Goal: Task Accomplishment & Management: Use online tool/utility

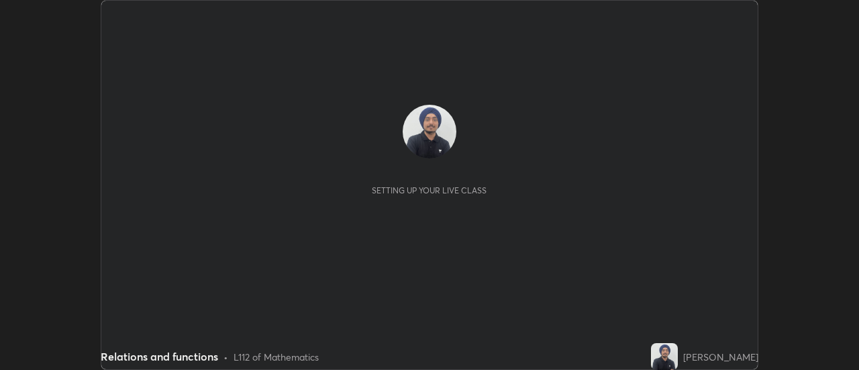
scroll to position [370, 858]
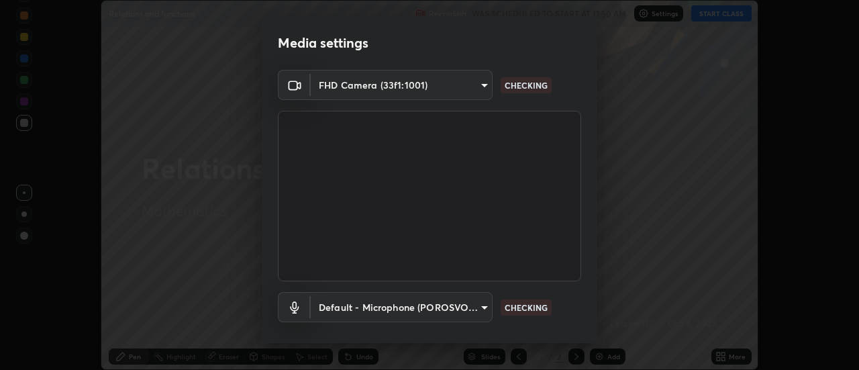
type input "1a9a141d8732cc5f70fa85449089b59f3d7788cfa27beda2470e07fab47b5a7b"
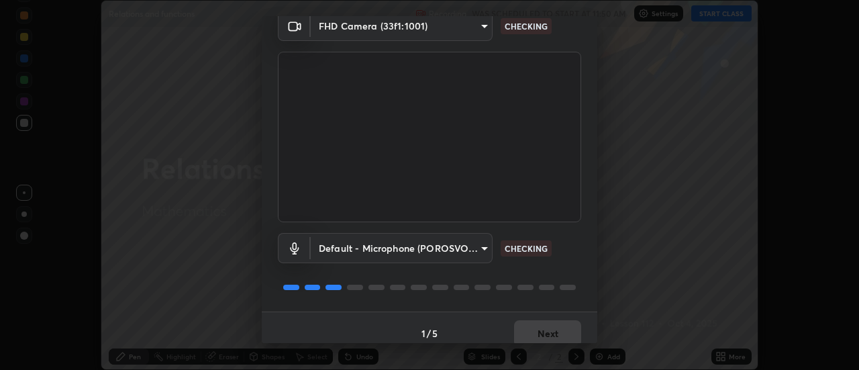
scroll to position [70, 0]
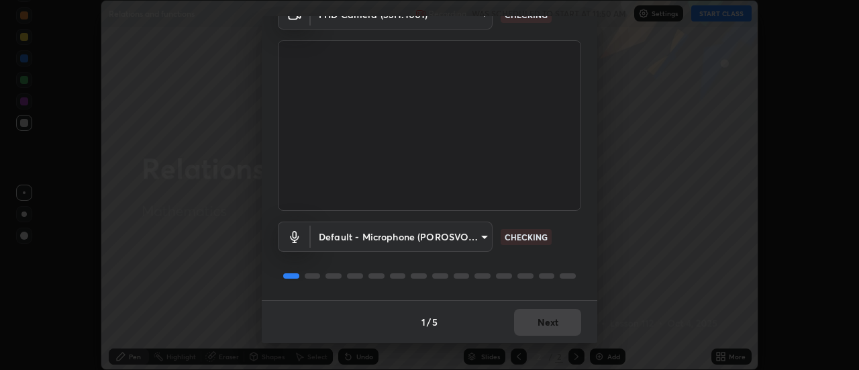
click at [439, 237] on body "Erase all Relations and functions Recording WAS SCHEDULED TO START AT 11:50 AM …" at bounding box center [429, 185] width 859 height 370
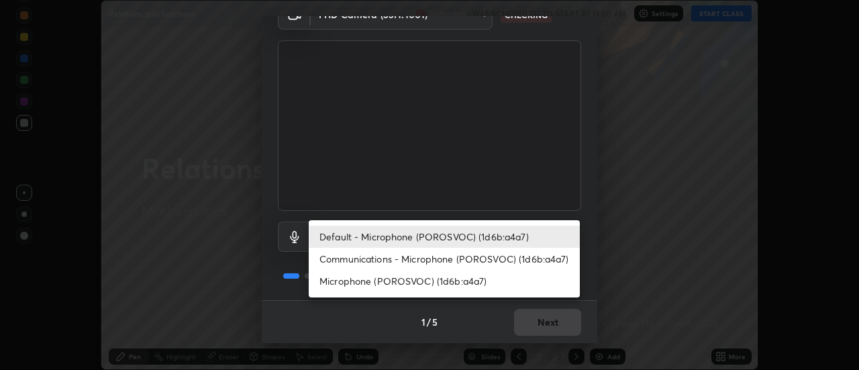
click at [434, 256] on li "Communications - Microphone (POROSVOC) (1d6b:a4a7)" at bounding box center [444, 259] width 271 height 22
type input "communications"
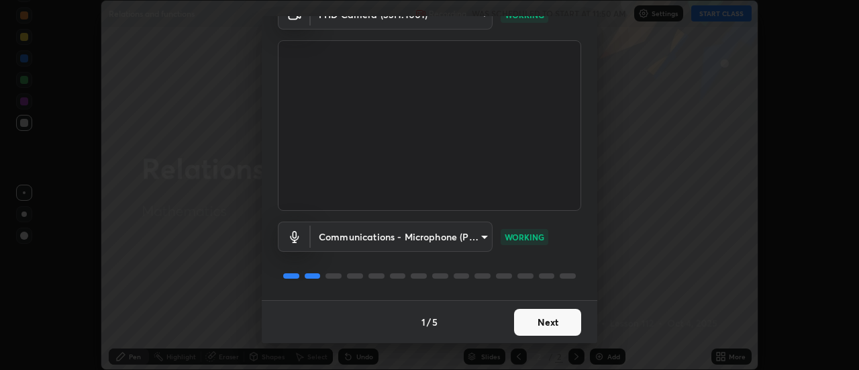
click at [534, 323] on button "Next" at bounding box center [547, 322] width 67 height 27
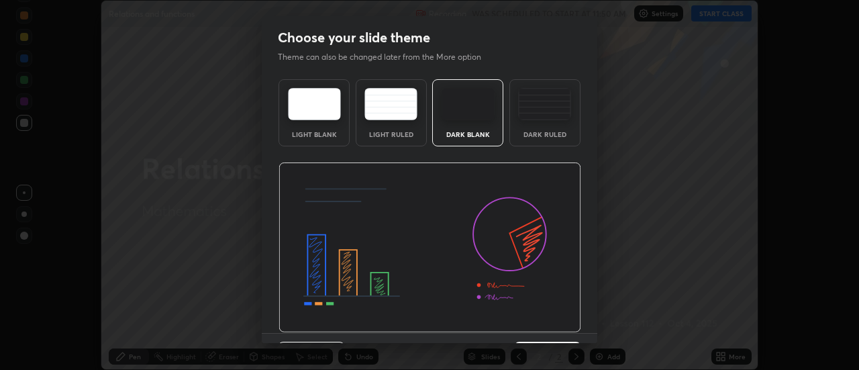
scroll to position [33, 0]
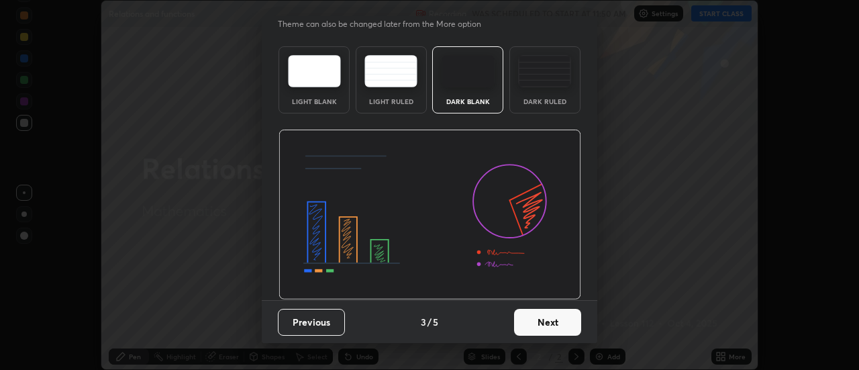
click at [540, 322] on button "Next" at bounding box center [547, 322] width 67 height 27
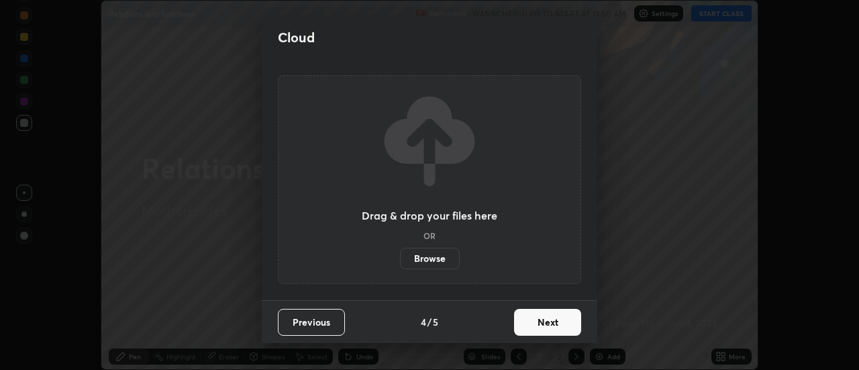
scroll to position [0, 0]
click at [542, 322] on button "Next" at bounding box center [547, 322] width 67 height 27
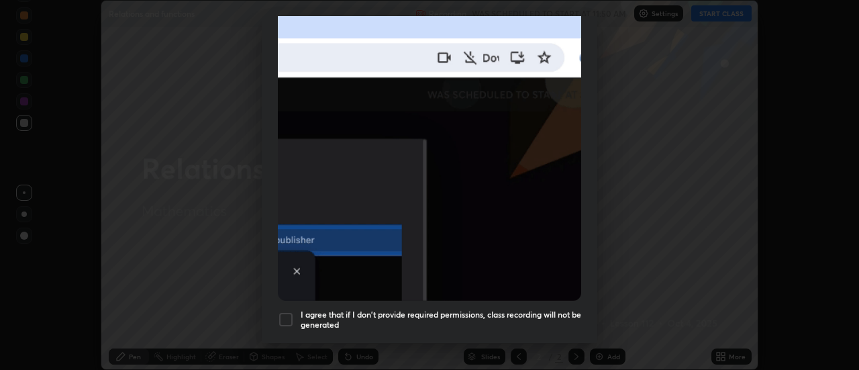
scroll to position [323, 0]
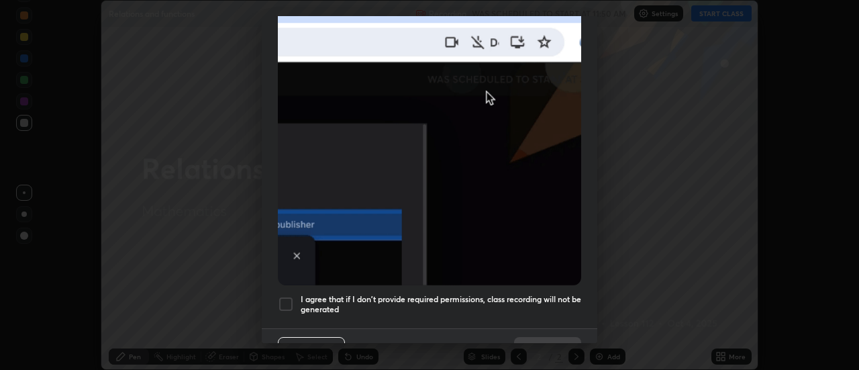
click at [331, 295] on h5 "I agree that if I don't provide required permissions, class recording will not …" at bounding box center [441, 304] width 280 height 21
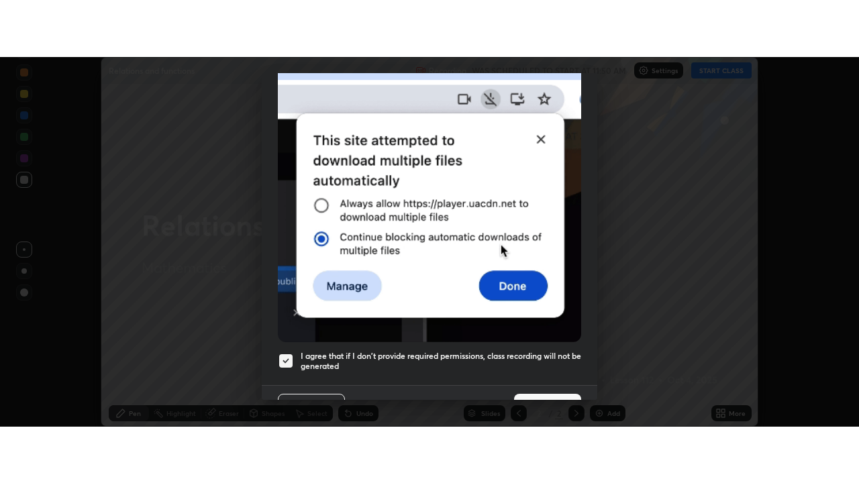
scroll to position [344, 0]
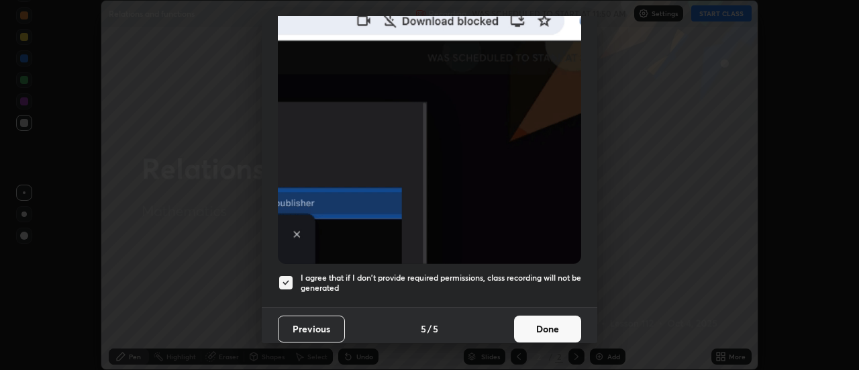
click at [528, 317] on button "Done" at bounding box center [547, 328] width 67 height 27
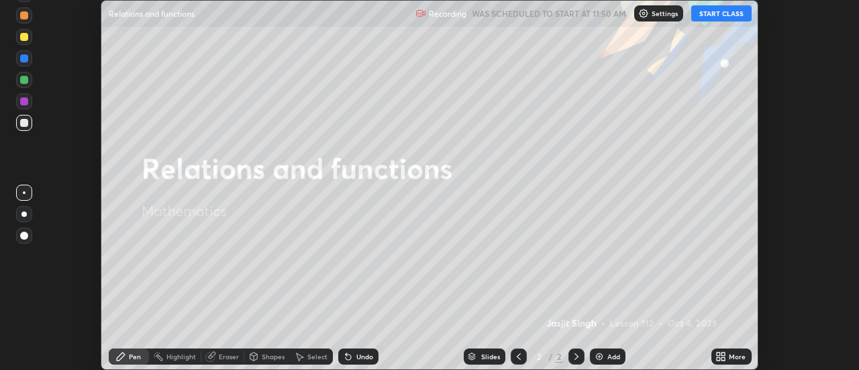
click at [701, 19] on button "START CLASS" at bounding box center [721, 13] width 60 height 16
click at [730, 353] on div "More" at bounding box center [736, 356] width 17 height 7
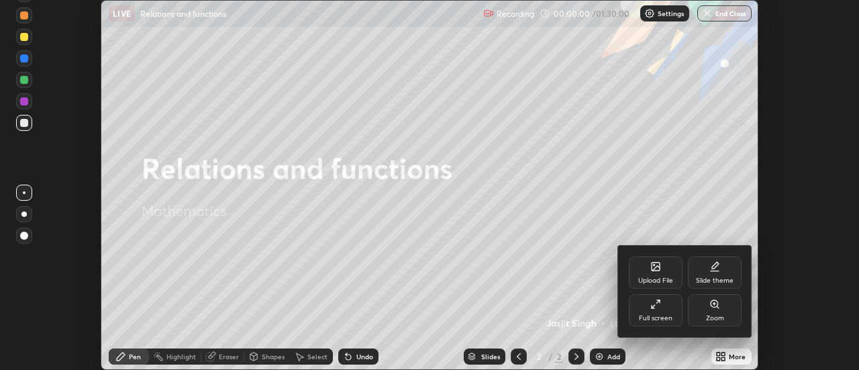
click at [653, 309] on icon at bounding box center [655, 303] width 11 height 11
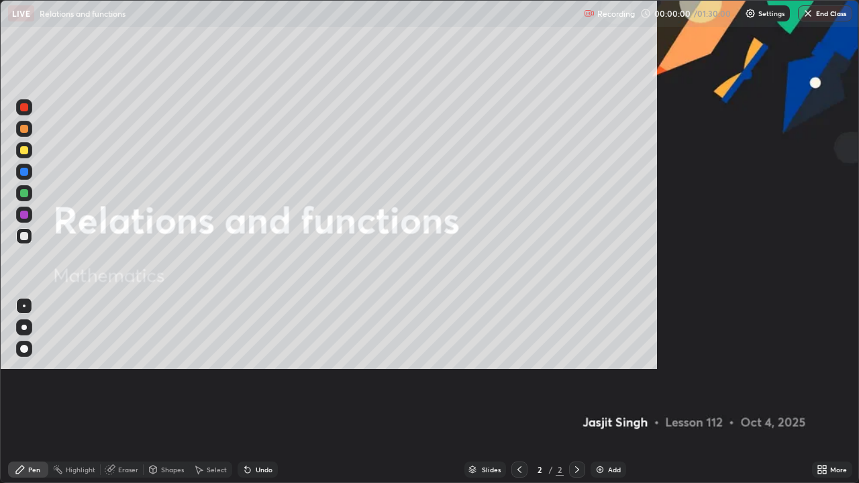
scroll to position [483, 859]
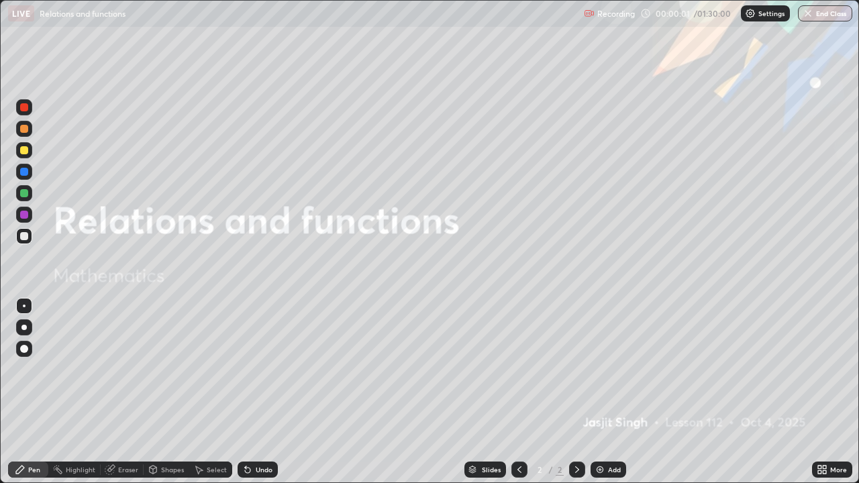
click at [612, 369] on div "Add" at bounding box center [614, 469] width 13 height 7
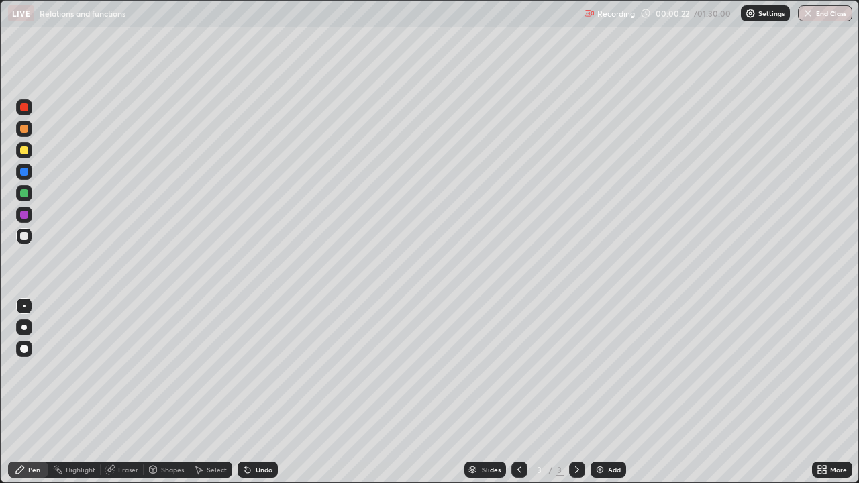
click at [27, 172] on div at bounding box center [24, 172] width 8 height 8
click at [25, 328] on div at bounding box center [23, 327] width 5 height 5
click at [24, 217] on div at bounding box center [24, 215] width 8 height 8
click at [260, 369] on div "Undo" at bounding box center [264, 469] width 17 height 7
click at [262, 369] on div "Undo" at bounding box center [257, 469] width 40 height 16
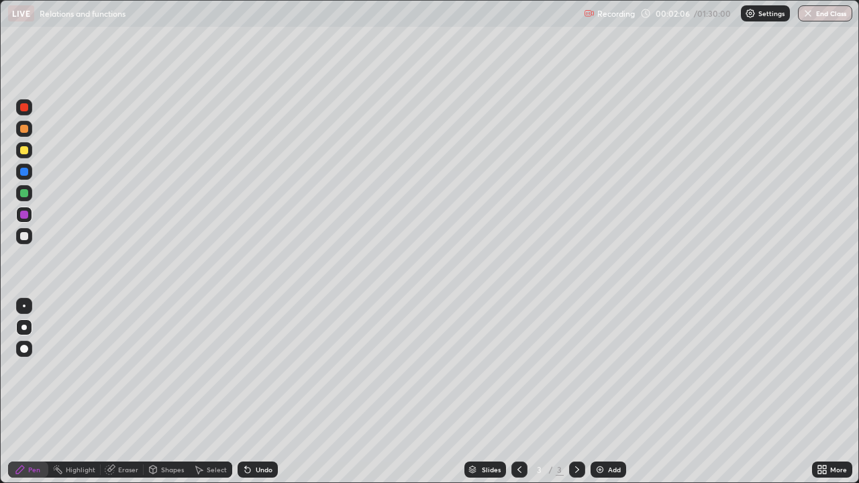
click at [271, 369] on div "Undo" at bounding box center [257, 469] width 40 height 16
click at [269, 369] on div "Undo" at bounding box center [264, 469] width 17 height 7
click at [260, 369] on div "Undo" at bounding box center [257, 469] width 40 height 16
click at [267, 369] on div "Undo" at bounding box center [257, 469] width 40 height 16
click at [25, 237] on div at bounding box center [24, 236] width 8 height 8
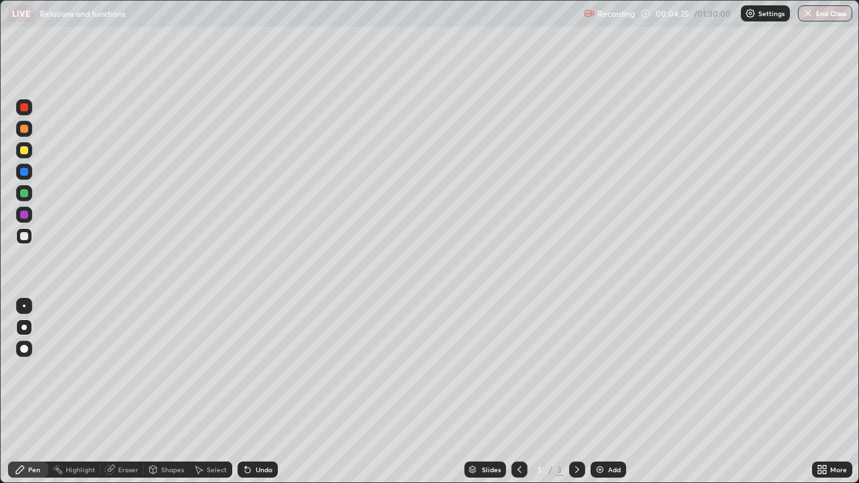
click at [600, 369] on img at bounding box center [599, 469] width 11 height 11
click at [27, 172] on div at bounding box center [24, 172] width 8 height 8
click at [24, 215] on div at bounding box center [24, 215] width 8 height 8
click at [252, 369] on div "Undo" at bounding box center [257, 469] width 40 height 16
click at [27, 239] on div at bounding box center [24, 236] width 16 height 16
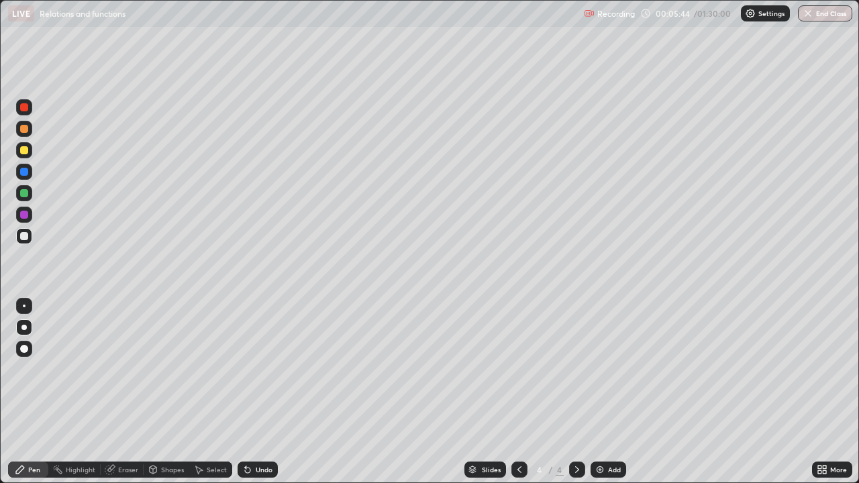
click at [258, 369] on div "Undo" at bounding box center [264, 469] width 17 height 7
click at [267, 369] on div "Undo" at bounding box center [257, 469] width 40 height 16
click at [272, 369] on div "Undo" at bounding box center [257, 469] width 40 height 16
click at [25, 174] on div at bounding box center [24, 172] width 8 height 8
click at [248, 369] on icon at bounding box center [247, 469] width 11 height 11
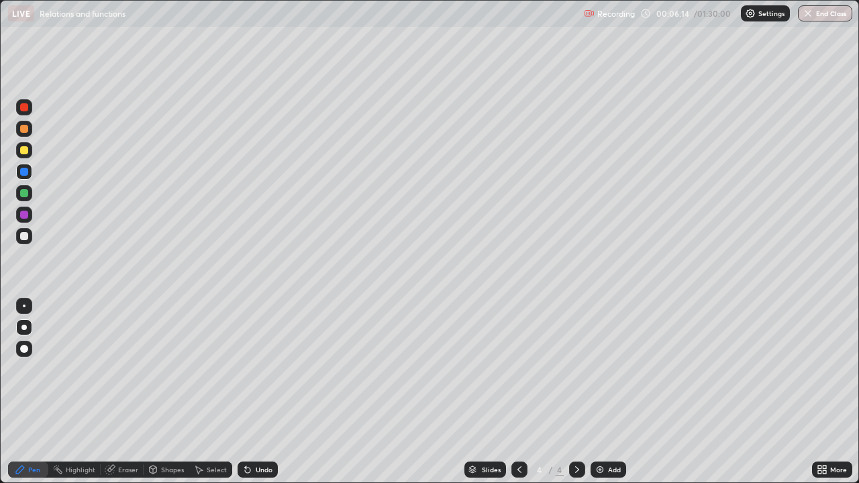
click at [253, 369] on div "Undo" at bounding box center [257, 469] width 40 height 16
click at [256, 369] on div "Undo" at bounding box center [257, 469] width 40 height 16
click at [258, 369] on div "Undo" at bounding box center [264, 469] width 17 height 7
click at [260, 369] on div "Undo" at bounding box center [264, 469] width 17 height 7
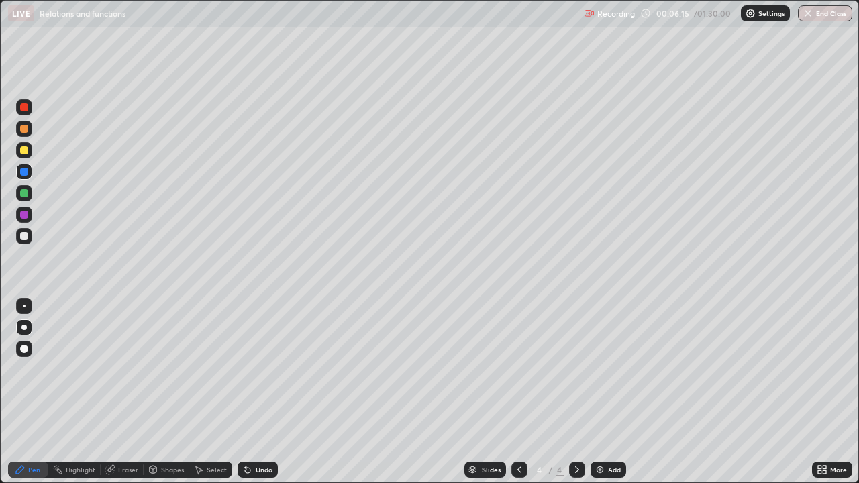
click at [260, 369] on div "Undo" at bounding box center [264, 469] width 17 height 7
click at [262, 369] on div "Undo" at bounding box center [264, 469] width 17 height 7
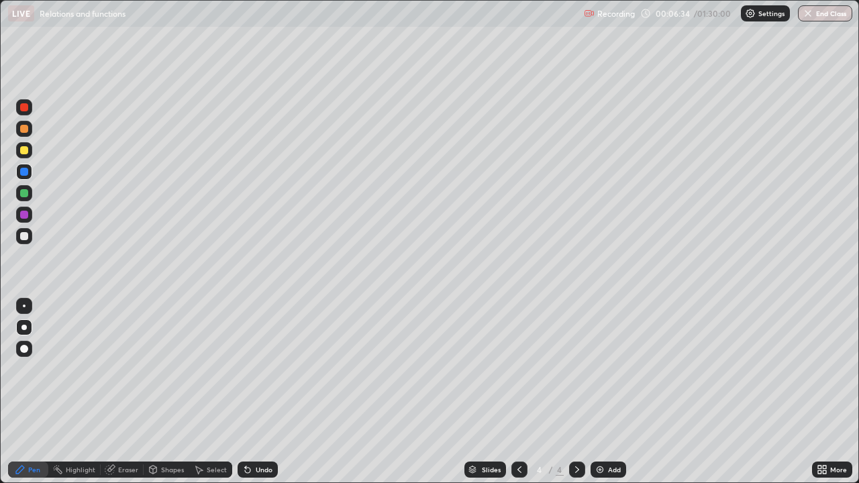
click at [26, 216] on div at bounding box center [24, 215] width 8 height 8
click at [257, 369] on div "Undo" at bounding box center [264, 469] width 17 height 7
click at [599, 369] on img at bounding box center [599, 469] width 11 height 11
click at [26, 129] on div at bounding box center [24, 129] width 8 height 8
click at [259, 369] on div "Undo" at bounding box center [257, 469] width 40 height 16
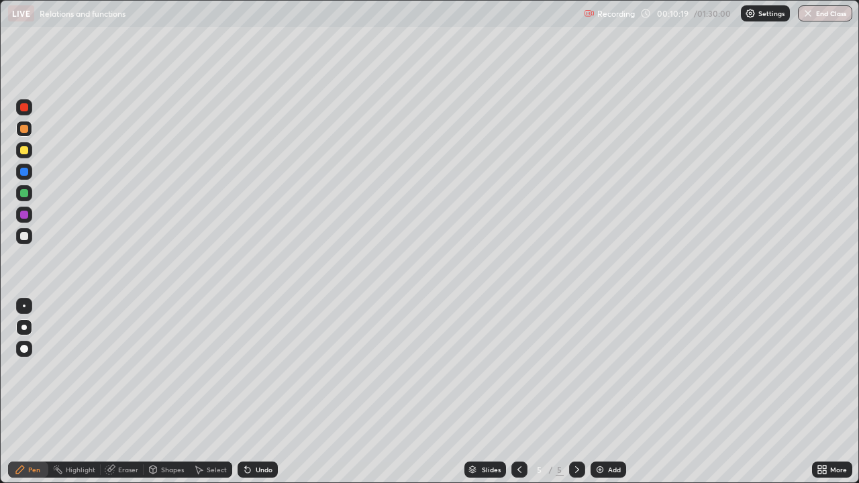
click at [263, 369] on div "Undo" at bounding box center [257, 469] width 40 height 16
click at [262, 369] on div "Undo" at bounding box center [257, 469] width 40 height 16
click at [259, 369] on div "Undo" at bounding box center [257, 469] width 40 height 16
click at [24, 149] on div at bounding box center [24, 150] width 8 height 8
click at [24, 194] on div at bounding box center [24, 193] width 8 height 8
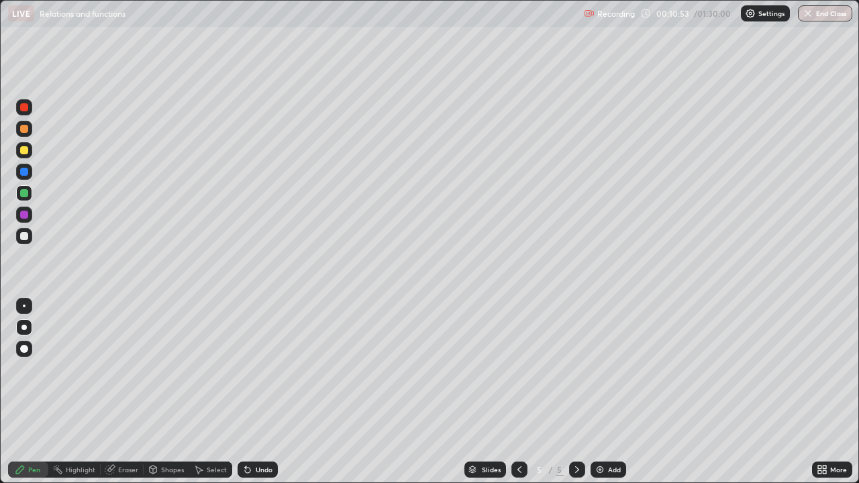
click at [259, 369] on div "Undo" at bounding box center [264, 469] width 17 height 7
click at [261, 369] on div "Undo" at bounding box center [264, 469] width 17 height 7
click at [262, 369] on div "Undo" at bounding box center [264, 469] width 17 height 7
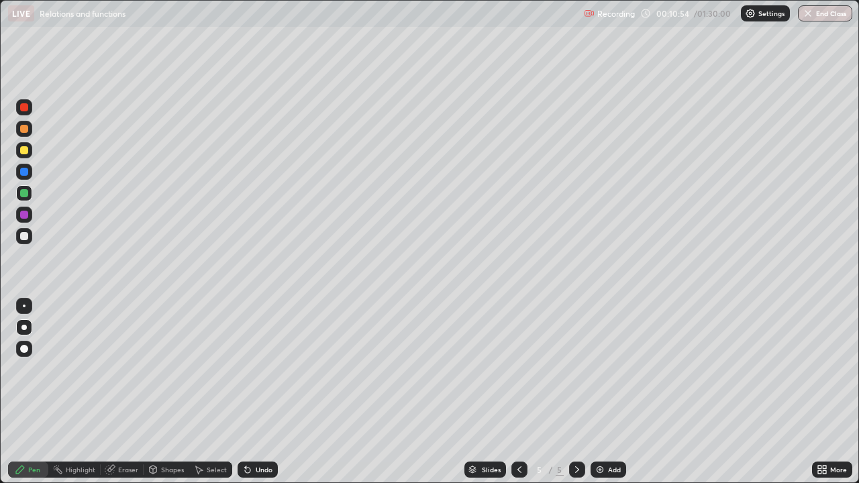
click at [262, 369] on div "Undo" at bounding box center [264, 469] width 17 height 7
click at [29, 215] on div at bounding box center [24, 215] width 16 height 16
click at [126, 369] on div "Eraser" at bounding box center [128, 469] width 20 height 7
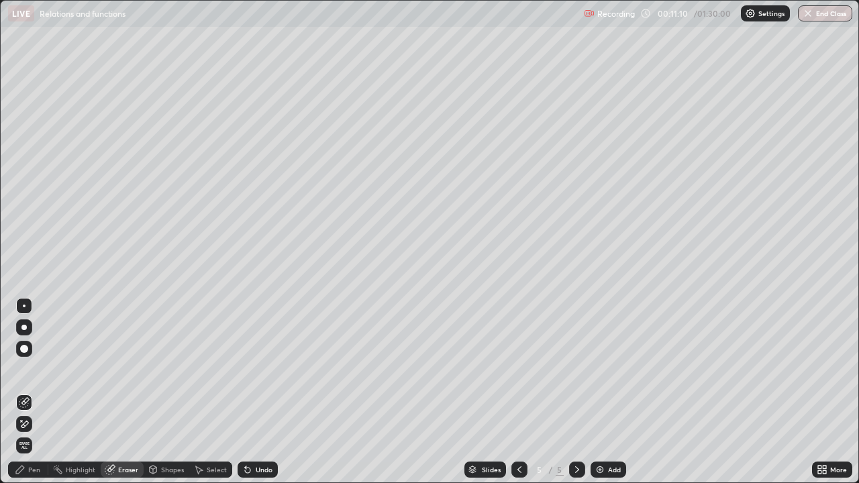
click at [30, 369] on div "Pen" at bounding box center [34, 469] width 12 height 7
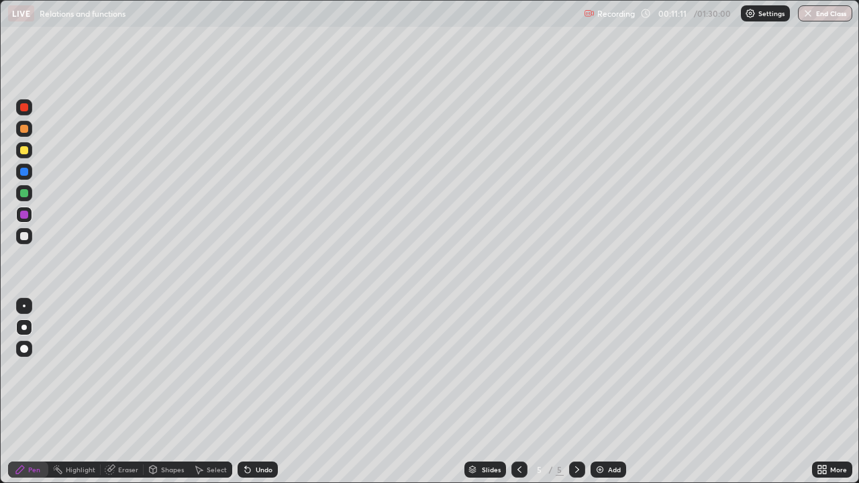
click at [25, 172] on div at bounding box center [24, 172] width 8 height 8
click at [266, 369] on div "Undo" at bounding box center [257, 469] width 40 height 16
click at [264, 369] on div "Undo" at bounding box center [264, 469] width 17 height 7
click at [256, 369] on div "Undo" at bounding box center [264, 469] width 17 height 7
click at [261, 369] on div "Undo" at bounding box center [264, 469] width 17 height 7
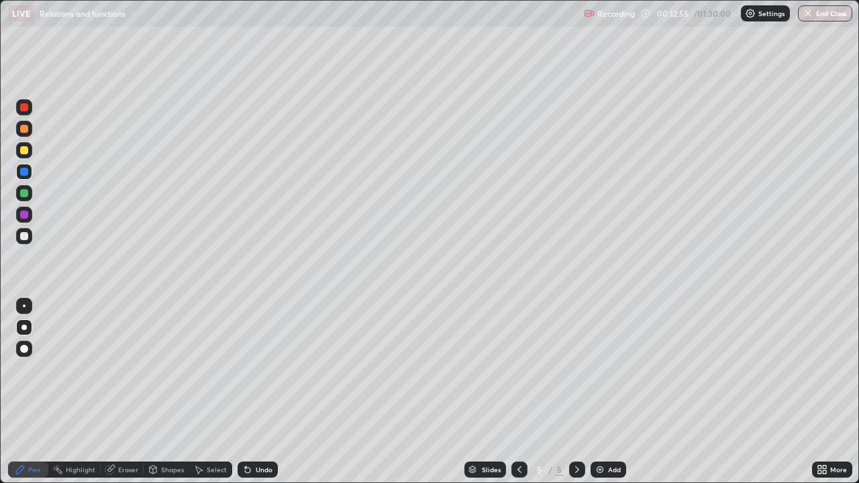
click at [264, 369] on div "Undo" at bounding box center [257, 469] width 40 height 16
click at [265, 369] on div "Undo" at bounding box center [264, 469] width 17 height 7
click at [266, 369] on div "Undo" at bounding box center [264, 469] width 17 height 7
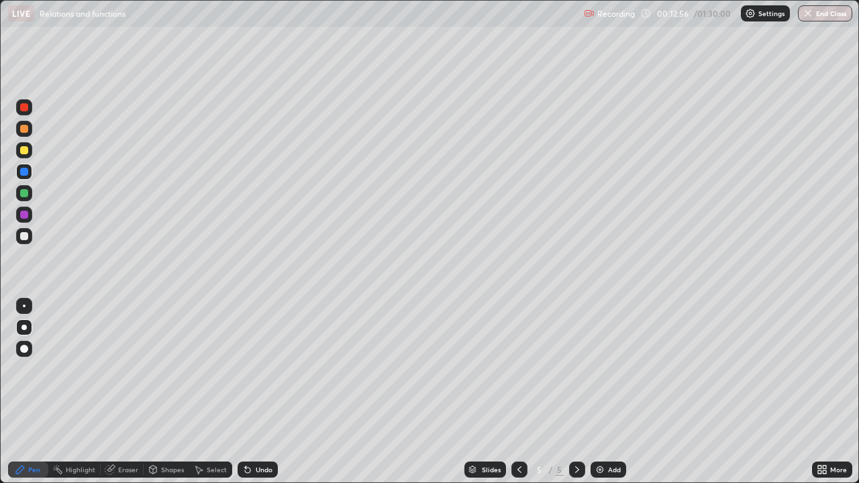
click at [268, 369] on div "Undo" at bounding box center [264, 469] width 17 height 7
click at [270, 369] on div "Undo" at bounding box center [264, 469] width 17 height 7
click at [272, 369] on div "Undo" at bounding box center [257, 469] width 40 height 16
click at [273, 369] on div "Undo" at bounding box center [257, 469] width 40 height 16
click at [274, 369] on div "Undo" at bounding box center [257, 469] width 40 height 16
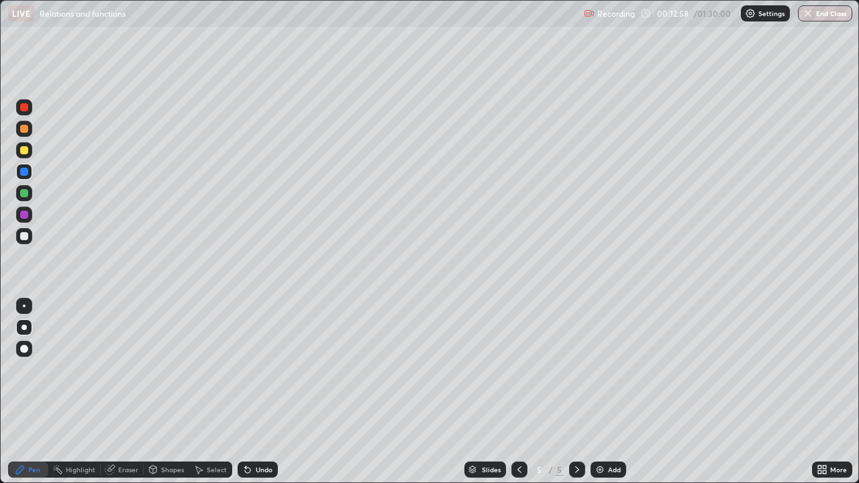
click at [273, 369] on div "Undo" at bounding box center [257, 469] width 40 height 16
click at [25, 195] on div at bounding box center [24, 193] width 8 height 8
click at [126, 369] on div "Eraser" at bounding box center [128, 469] width 20 height 7
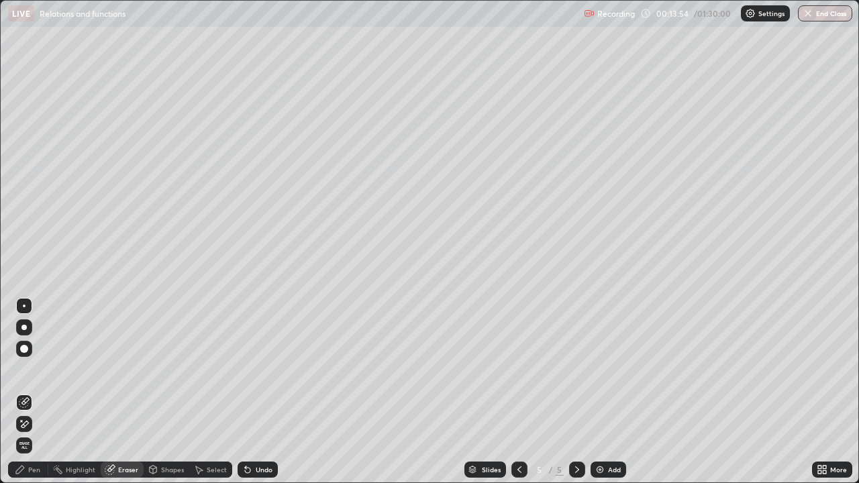
click at [36, 369] on div "Pen" at bounding box center [34, 469] width 12 height 7
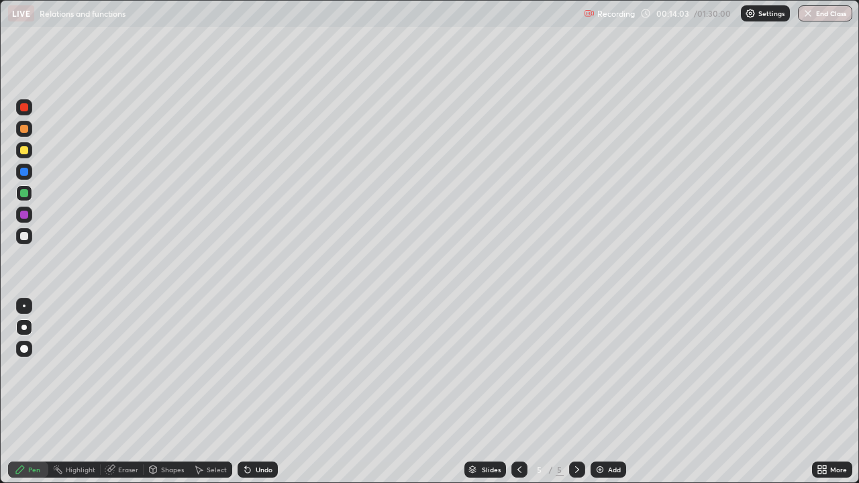
click at [123, 369] on div "Eraser" at bounding box center [128, 469] width 20 height 7
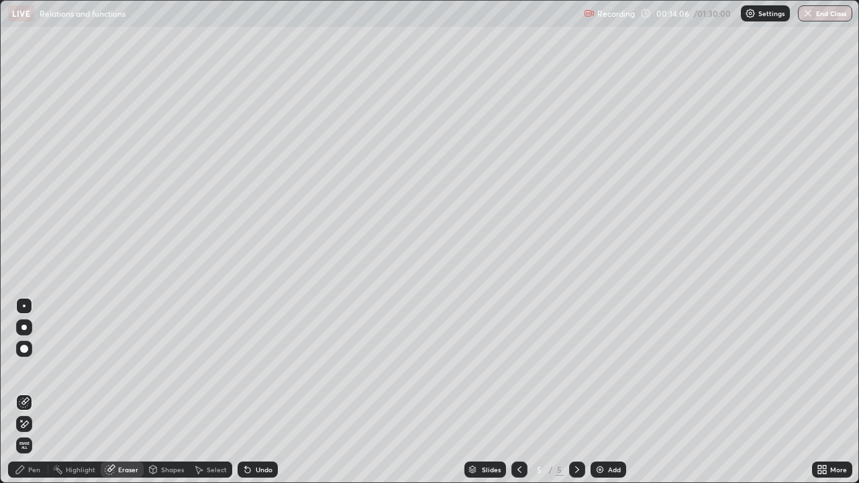
click at [36, 369] on div "Pen" at bounding box center [34, 469] width 12 height 7
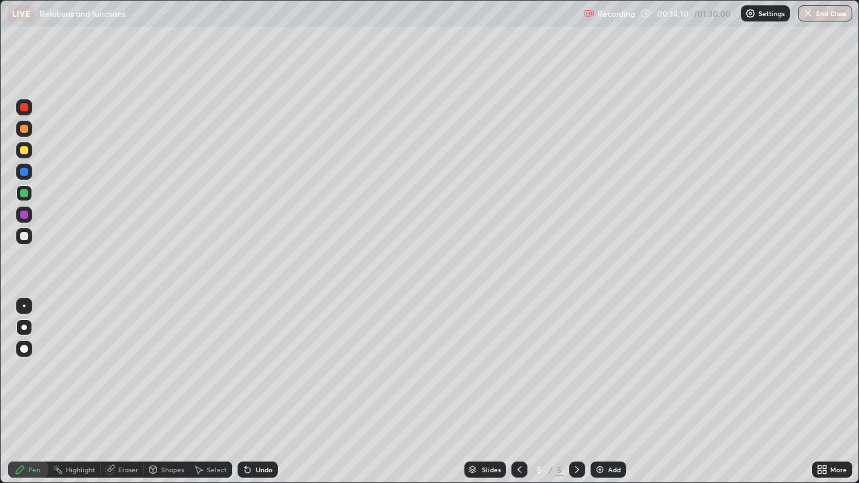
click at [24, 172] on div at bounding box center [24, 172] width 8 height 8
click at [272, 369] on div "Undo" at bounding box center [257, 469] width 40 height 16
click at [604, 369] on div "Add" at bounding box center [608, 469] width 36 height 16
click at [24, 129] on div at bounding box center [24, 129] width 8 height 8
click at [25, 191] on div at bounding box center [24, 193] width 8 height 8
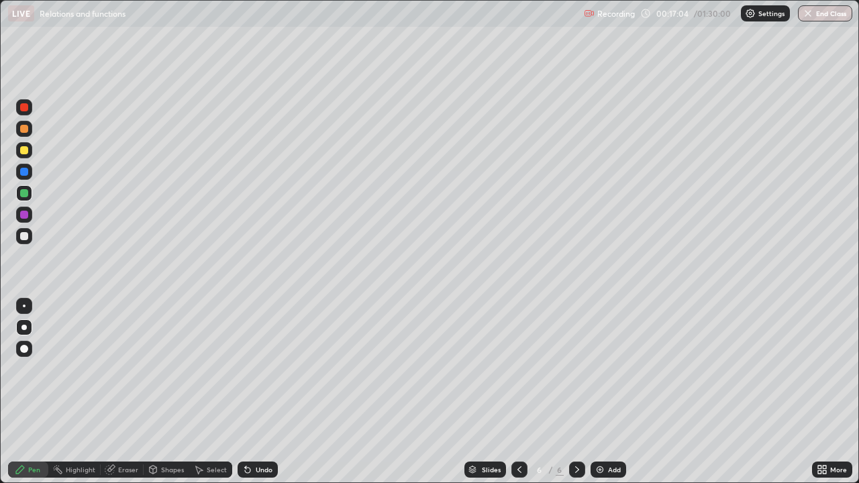
click at [258, 369] on div "Undo" at bounding box center [257, 469] width 40 height 16
click at [264, 369] on div "Undo" at bounding box center [264, 469] width 17 height 7
click at [259, 369] on div "Undo" at bounding box center [264, 469] width 17 height 7
click at [270, 369] on div "Undo" at bounding box center [264, 469] width 17 height 7
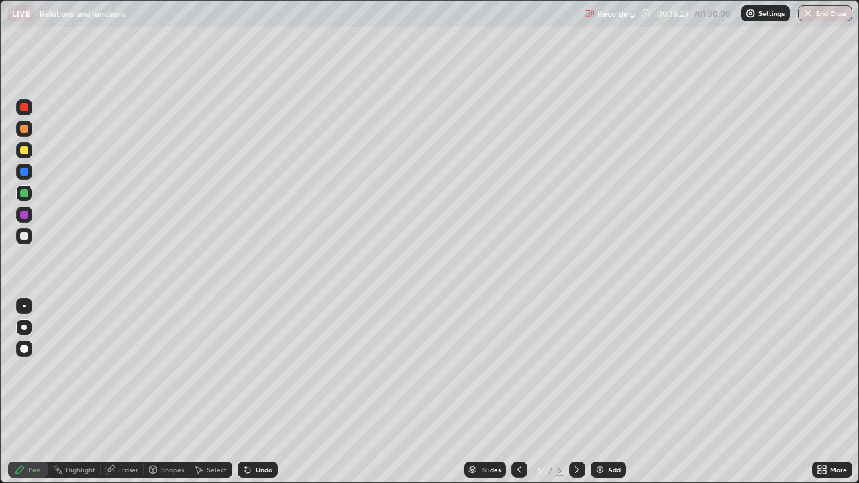
click at [272, 369] on div "Undo" at bounding box center [257, 469] width 40 height 16
click at [262, 369] on div "Undo" at bounding box center [264, 469] width 17 height 7
click at [602, 369] on img at bounding box center [599, 469] width 11 height 11
click at [30, 217] on div at bounding box center [24, 215] width 16 height 16
click at [518, 369] on icon at bounding box center [519, 469] width 11 height 11
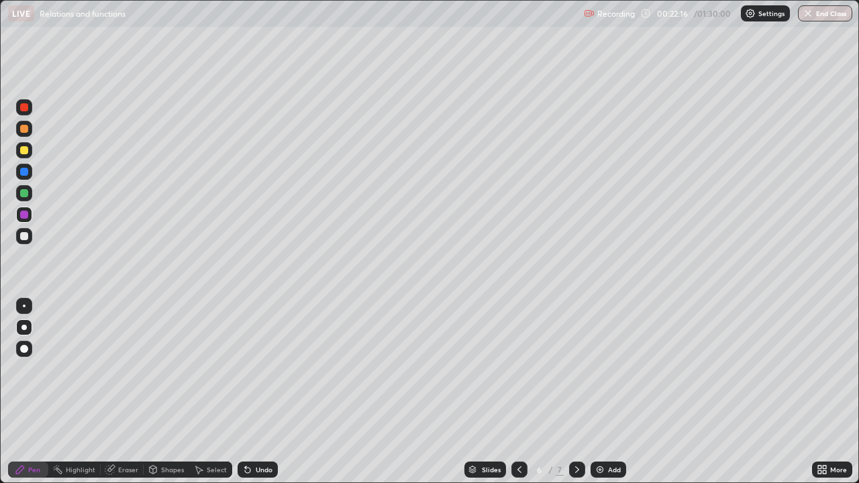
click at [558, 369] on div "7" at bounding box center [559, 469] width 8 height 12
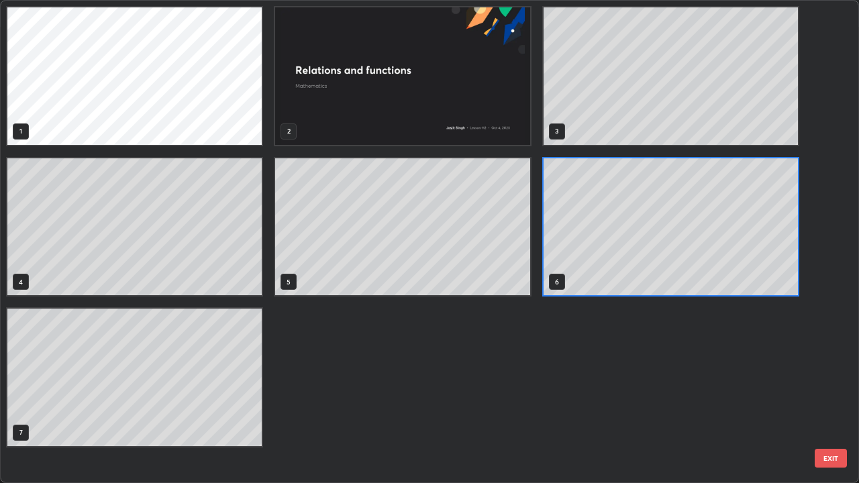
scroll to position [478, 851]
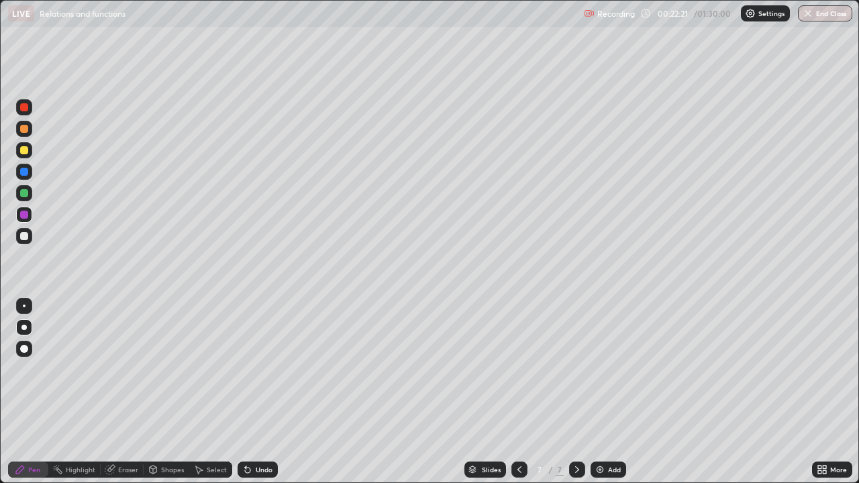
click at [29, 174] on div at bounding box center [24, 172] width 16 height 16
click at [28, 213] on div at bounding box center [24, 215] width 8 height 8
click at [26, 236] on div at bounding box center [24, 236] width 8 height 8
click at [26, 218] on div at bounding box center [24, 215] width 16 height 16
click at [602, 369] on img at bounding box center [599, 469] width 11 height 11
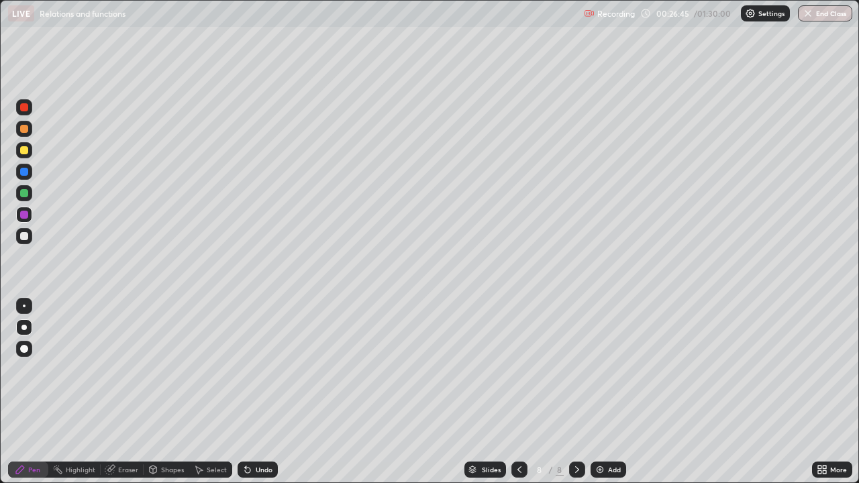
click at [25, 129] on div at bounding box center [24, 129] width 8 height 8
click at [26, 154] on div at bounding box center [24, 150] width 8 height 8
click at [27, 199] on div at bounding box center [24, 193] width 16 height 16
click at [26, 152] on div at bounding box center [24, 150] width 8 height 8
click at [253, 369] on div "Undo" at bounding box center [257, 469] width 40 height 16
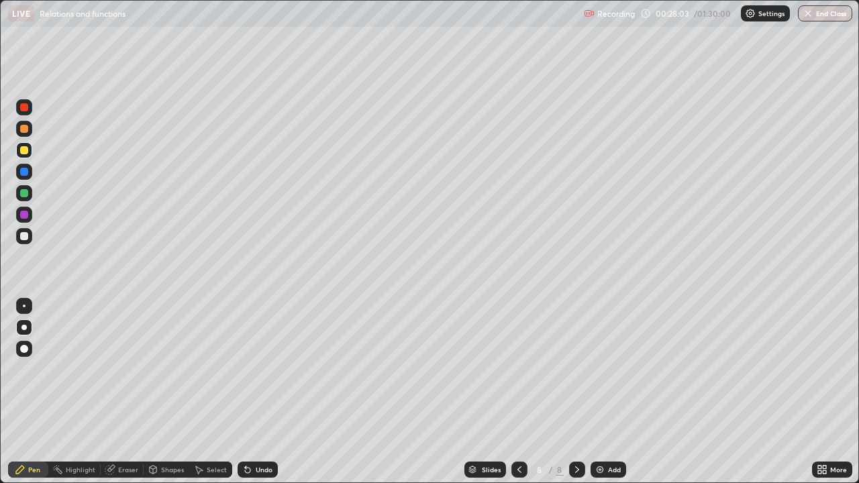
click at [258, 369] on div "Undo" at bounding box center [264, 469] width 17 height 7
click at [251, 369] on div "Undo" at bounding box center [257, 469] width 40 height 16
click at [256, 369] on div "Undo" at bounding box center [264, 469] width 17 height 7
click at [23, 235] on div at bounding box center [24, 236] width 8 height 8
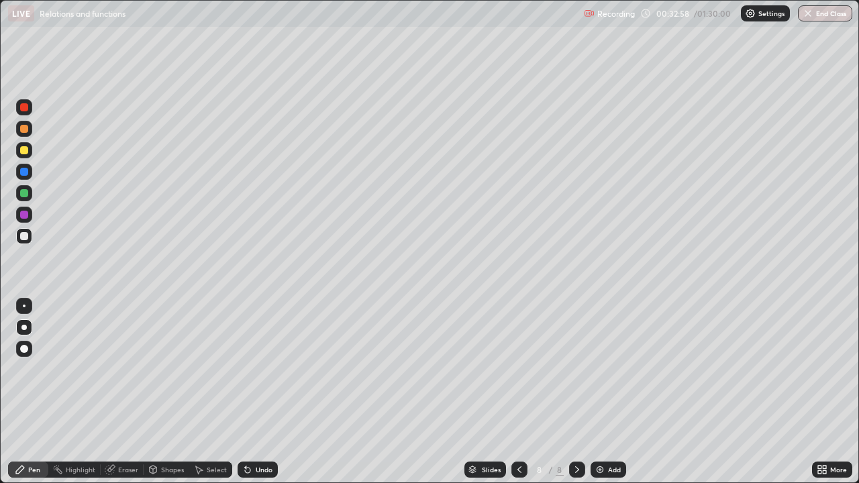
click at [24, 215] on div at bounding box center [24, 215] width 8 height 8
click at [24, 235] on div at bounding box center [24, 236] width 8 height 8
click at [266, 369] on div "Undo" at bounding box center [257, 469] width 40 height 16
click at [25, 221] on div at bounding box center [24, 215] width 16 height 16
click at [603, 369] on img at bounding box center [599, 469] width 11 height 11
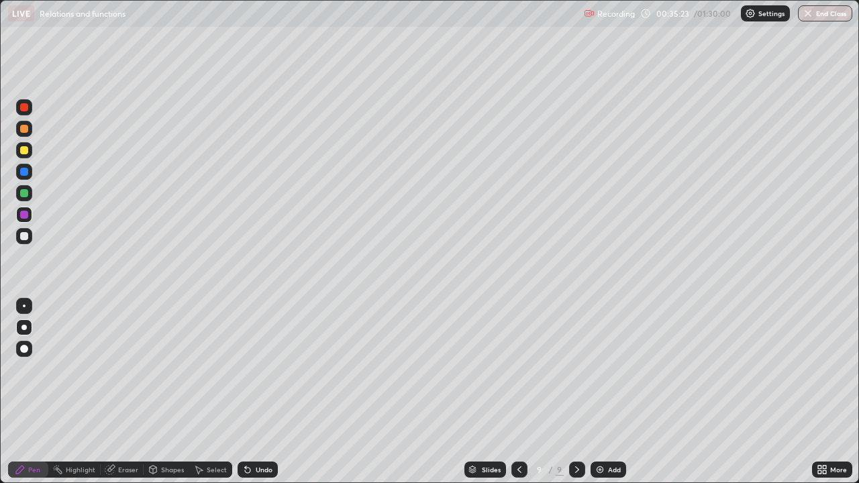
click at [24, 237] on div at bounding box center [24, 236] width 8 height 8
click at [256, 369] on div "Undo" at bounding box center [257, 469] width 40 height 16
click at [259, 369] on div "Undo" at bounding box center [257, 469] width 40 height 16
click at [260, 369] on div "Undo" at bounding box center [257, 469] width 40 height 16
click at [263, 369] on div "Undo" at bounding box center [257, 469] width 40 height 16
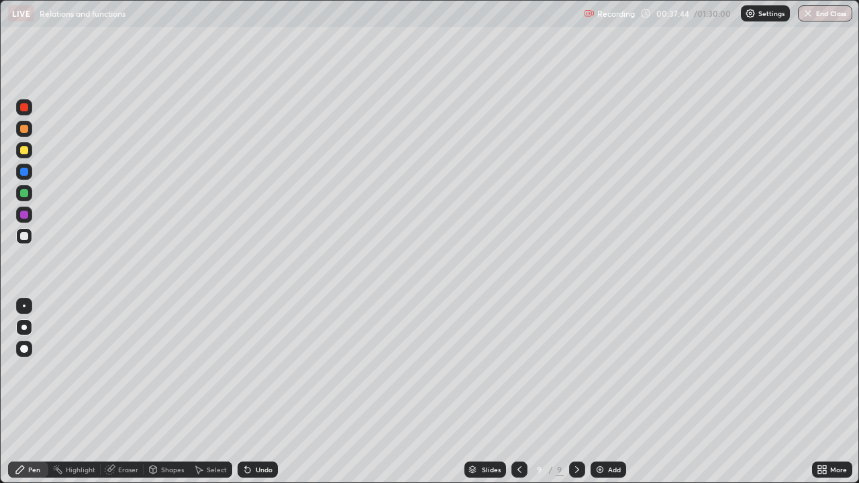
click at [514, 369] on icon at bounding box center [519, 469] width 11 height 11
click at [576, 369] on icon at bounding box center [576, 469] width 11 height 11
click at [252, 369] on div "Undo" at bounding box center [257, 469] width 40 height 16
click at [23, 215] on div at bounding box center [24, 215] width 8 height 8
click at [524, 369] on div at bounding box center [519, 469] width 16 height 16
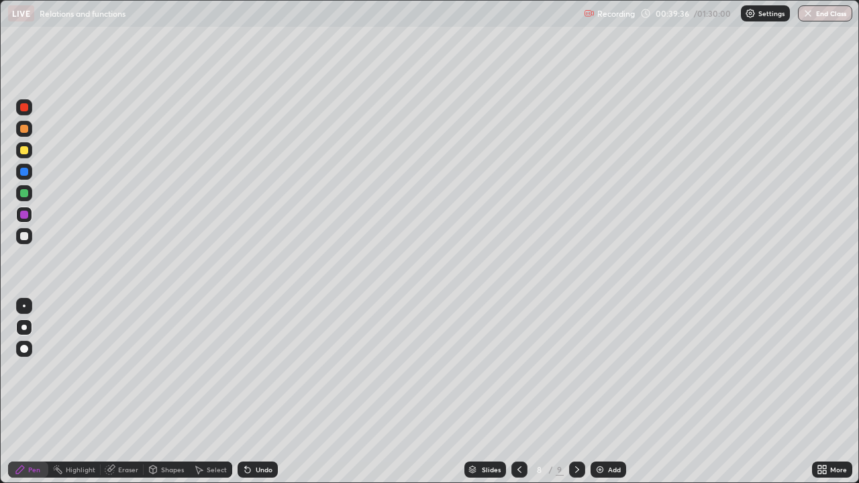
click at [122, 369] on div "Eraser" at bounding box center [128, 469] width 20 height 7
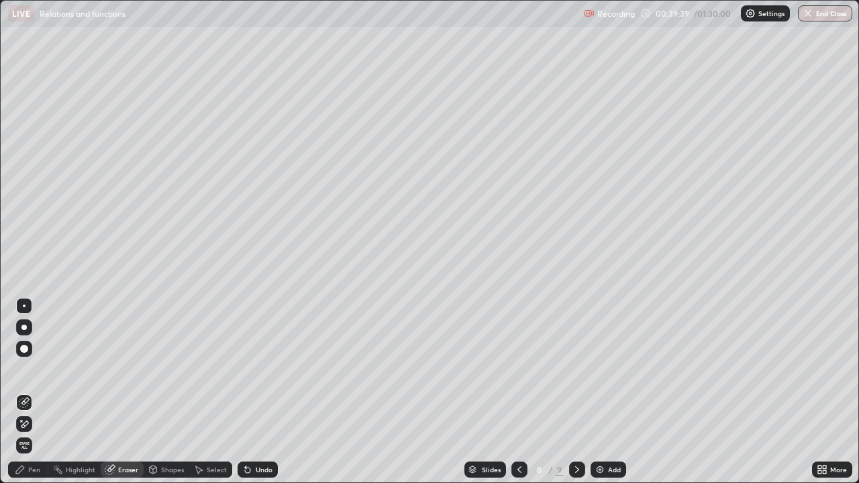
click at [29, 369] on div "Pen" at bounding box center [34, 469] width 12 height 7
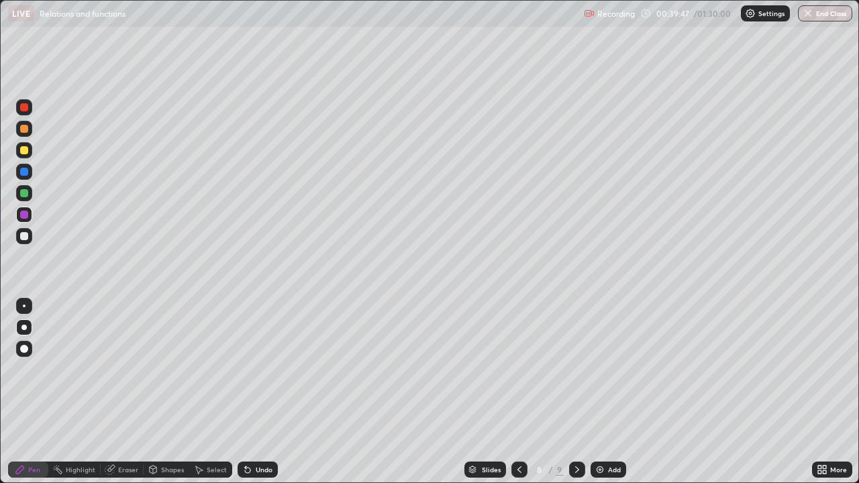
click at [576, 369] on icon at bounding box center [576, 469] width 11 height 11
click at [120, 369] on div "Eraser" at bounding box center [128, 469] width 20 height 7
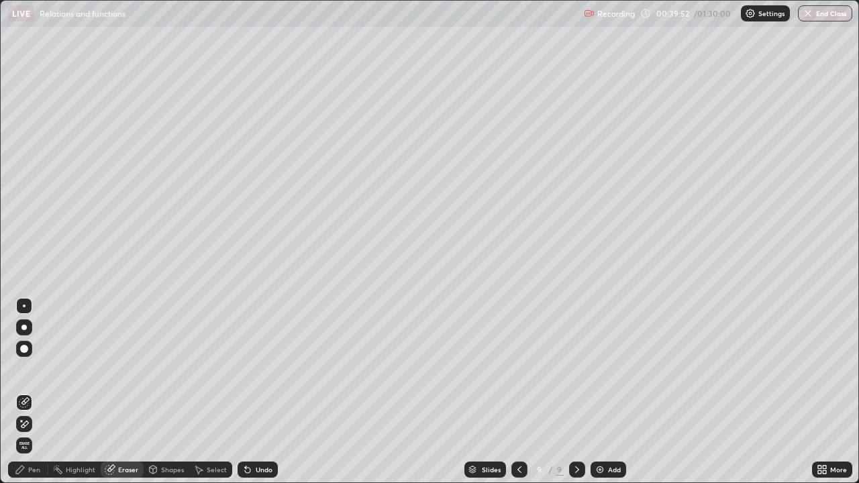
click at [31, 369] on div "Pen" at bounding box center [34, 469] width 12 height 7
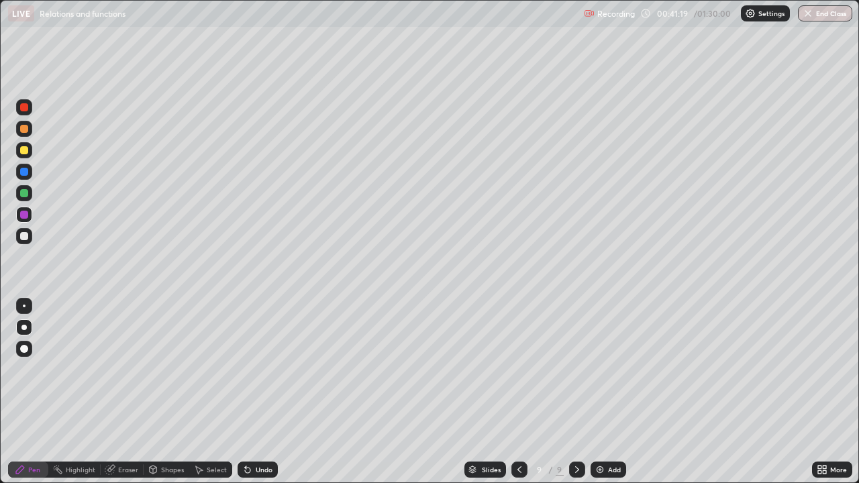
click at [517, 369] on icon at bounding box center [519, 469] width 11 height 11
click at [576, 369] on icon at bounding box center [576, 469] width 11 height 11
click at [525, 369] on div at bounding box center [519, 469] width 16 height 27
click at [569, 369] on div at bounding box center [577, 469] width 16 height 16
click at [518, 369] on icon at bounding box center [519, 469] width 11 height 11
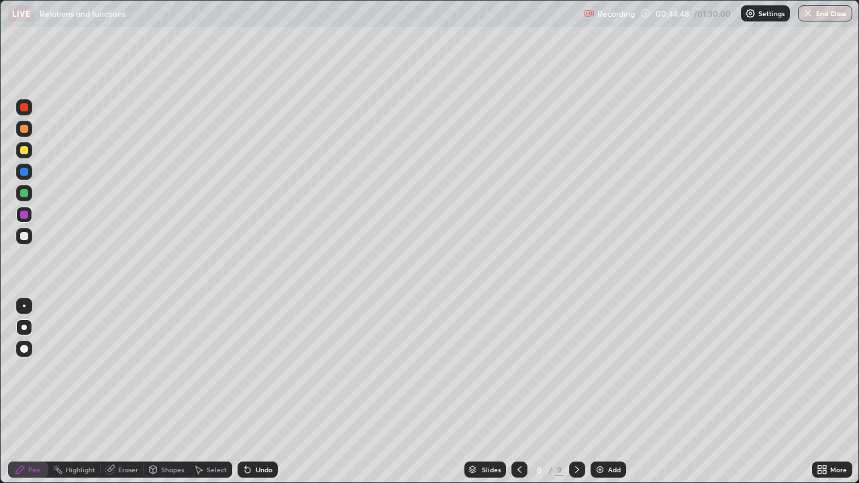
click at [605, 369] on div "Add" at bounding box center [608, 469] width 36 height 16
click at [255, 369] on div "Undo" at bounding box center [257, 469] width 40 height 16
click at [256, 369] on div "Undo" at bounding box center [257, 469] width 40 height 16
click at [258, 369] on div "Undo" at bounding box center [257, 469] width 40 height 16
click at [260, 369] on div "Undo" at bounding box center [257, 469] width 40 height 16
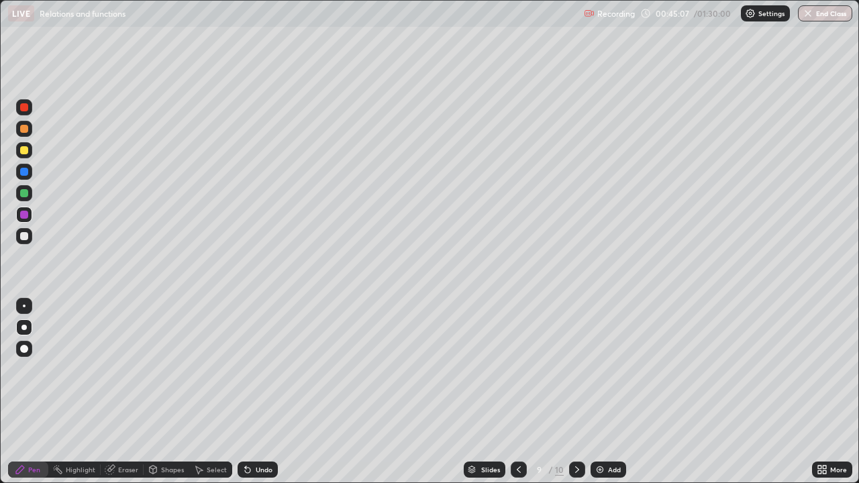
click at [252, 369] on div "Undo" at bounding box center [257, 469] width 40 height 16
click at [246, 369] on icon at bounding box center [247, 470] width 5 height 5
click at [245, 369] on icon at bounding box center [245, 466] width 1 height 1
click at [242, 369] on icon at bounding box center [247, 469] width 11 height 11
click at [245, 369] on icon at bounding box center [247, 470] width 5 height 5
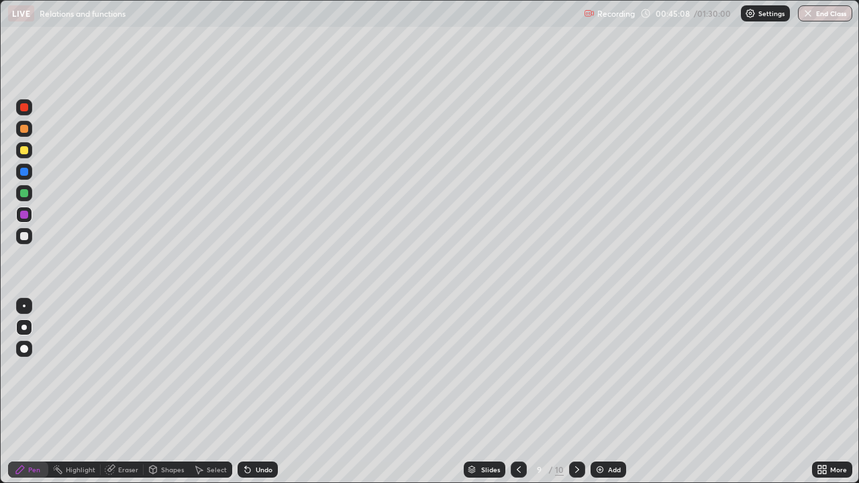
click at [238, 369] on div "Undo" at bounding box center [257, 469] width 40 height 16
click at [245, 369] on icon at bounding box center [247, 470] width 5 height 5
click at [26, 237] on div at bounding box center [24, 236] width 8 height 8
click at [270, 369] on div "Undo" at bounding box center [264, 469] width 17 height 7
click at [273, 369] on div "Undo" at bounding box center [257, 469] width 40 height 16
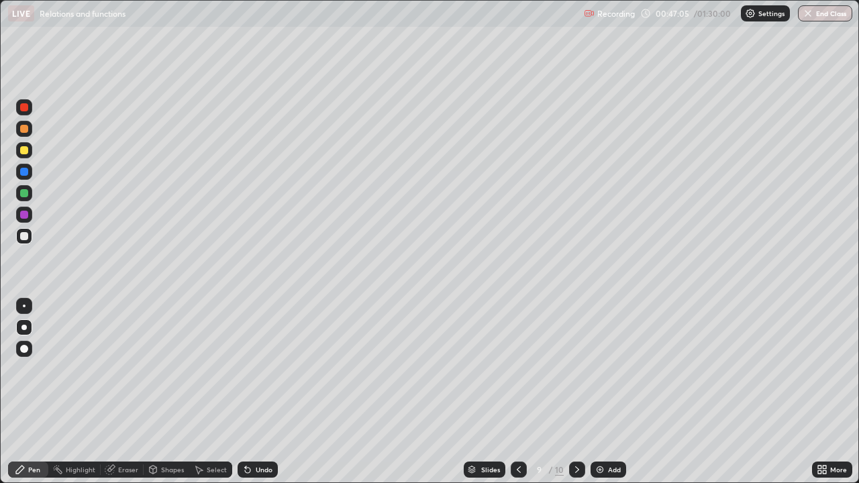
click at [269, 369] on div "Undo" at bounding box center [264, 469] width 17 height 7
click at [268, 369] on div "Undo" at bounding box center [264, 469] width 17 height 7
click at [269, 369] on div "Undo" at bounding box center [264, 469] width 17 height 7
click at [266, 369] on div "Undo" at bounding box center [257, 469] width 40 height 16
click at [576, 369] on icon at bounding box center [576, 469] width 11 height 11
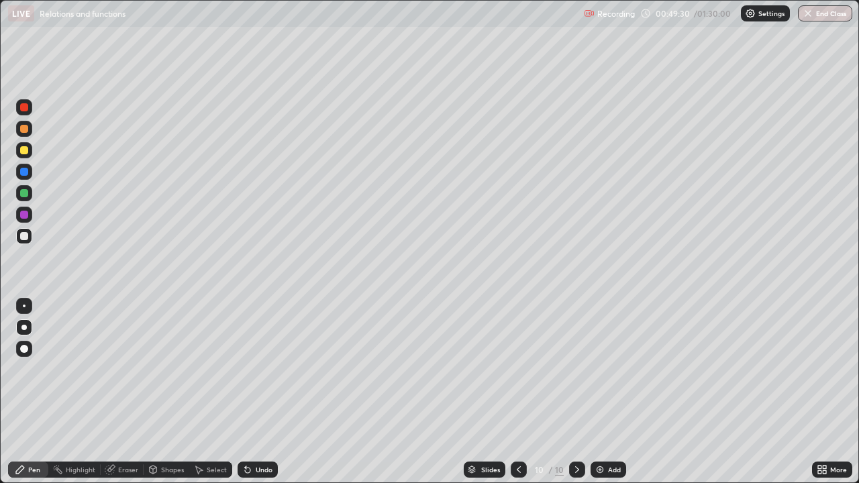
click at [602, 369] on img at bounding box center [599, 469] width 11 height 11
click at [28, 154] on div at bounding box center [24, 150] width 16 height 16
click at [23, 233] on div at bounding box center [24, 236] width 8 height 8
click at [23, 195] on div at bounding box center [24, 193] width 8 height 8
click at [25, 218] on div at bounding box center [24, 215] width 8 height 8
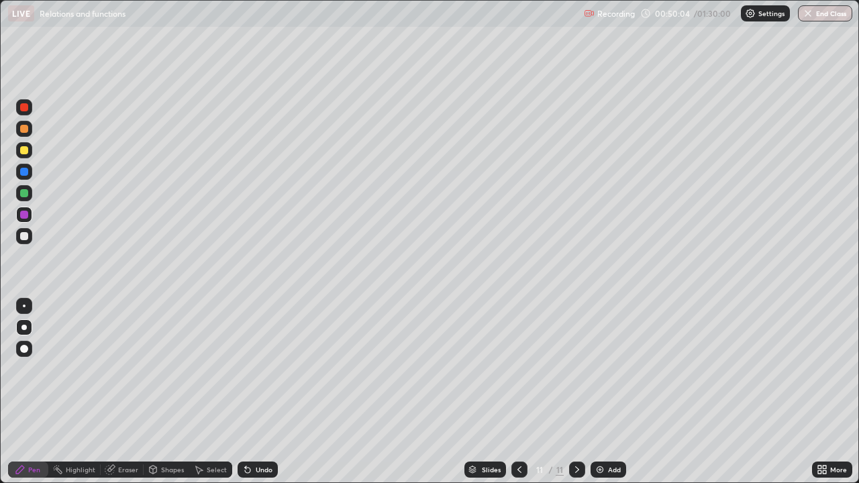
click at [254, 369] on div "Undo" at bounding box center [257, 469] width 40 height 16
click at [258, 369] on div "Undo" at bounding box center [264, 469] width 17 height 7
click at [264, 369] on div "Undo" at bounding box center [264, 469] width 17 height 7
click at [268, 369] on div "Undo" at bounding box center [264, 469] width 17 height 7
click at [264, 369] on div "Undo" at bounding box center [264, 469] width 17 height 7
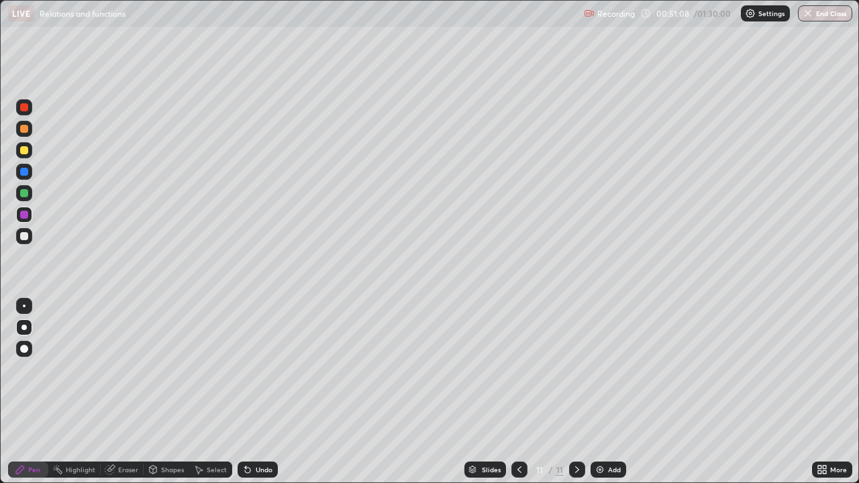
click at [268, 369] on div "Undo" at bounding box center [257, 469] width 40 height 16
click at [265, 369] on div "Undo" at bounding box center [257, 469] width 40 height 16
click at [264, 369] on div "Undo" at bounding box center [257, 469] width 40 height 16
click at [27, 237] on div at bounding box center [24, 236] width 8 height 8
click at [256, 369] on div "Undo" at bounding box center [264, 469] width 17 height 7
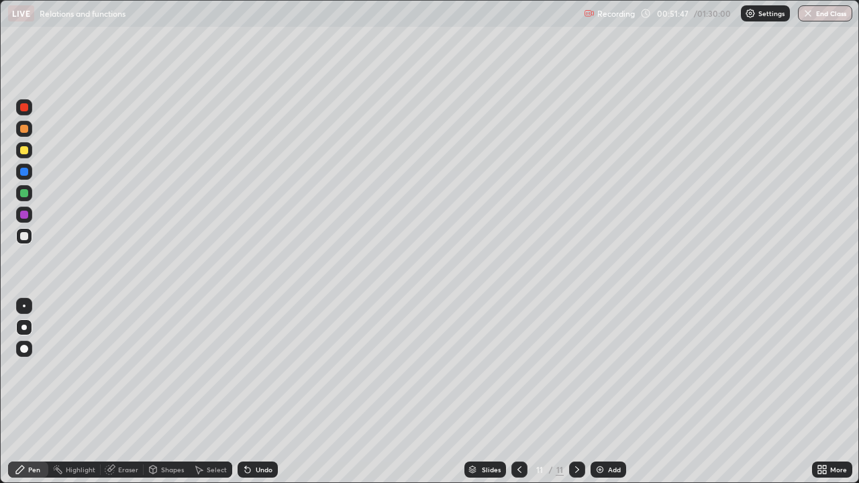
click at [24, 172] on div at bounding box center [24, 172] width 8 height 8
click at [264, 369] on div "Undo" at bounding box center [257, 469] width 40 height 16
click at [601, 369] on img at bounding box center [599, 469] width 11 height 11
click at [26, 235] on div at bounding box center [24, 236] width 8 height 8
click at [264, 369] on div "Undo" at bounding box center [264, 469] width 17 height 7
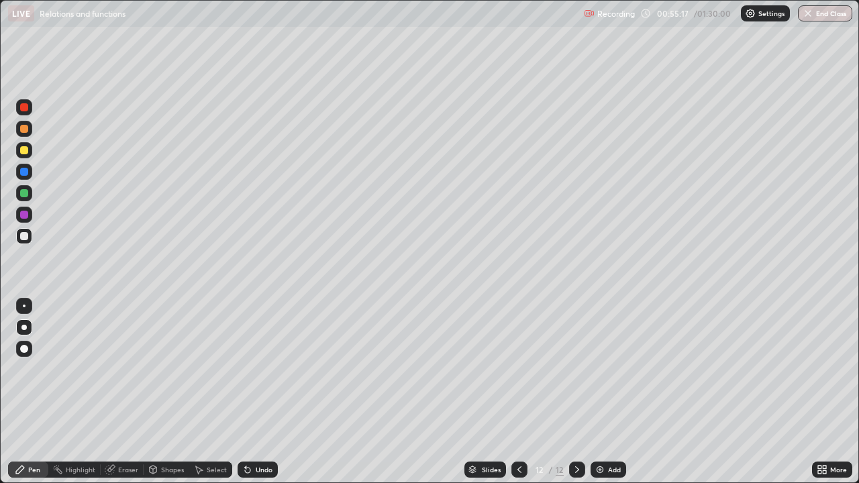
click at [258, 369] on div "Undo" at bounding box center [264, 469] width 17 height 7
click at [260, 369] on div "Undo" at bounding box center [257, 469] width 40 height 16
click at [26, 195] on div at bounding box center [24, 193] width 8 height 8
click at [258, 369] on div "Undo" at bounding box center [264, 469] width 17 height 7
click at [518, 369] on icon at bounding box center [519, 469] width 11 height 11
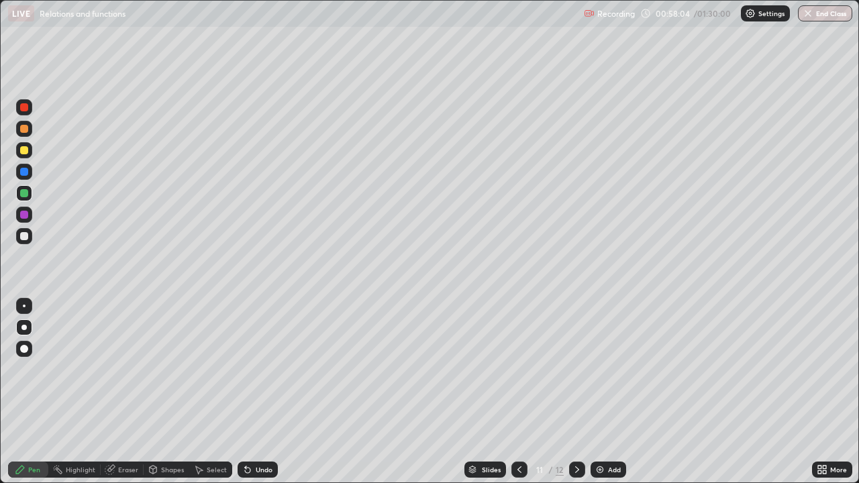
click at [518, 369] on icon at bounding box center [519, 469] width 11 height 11
click at [516, 369] on icon at bounding box center [519, 469] width 11 height 11
click at [569, 369] on div at bounding box center [577, 469] width 16 height 16
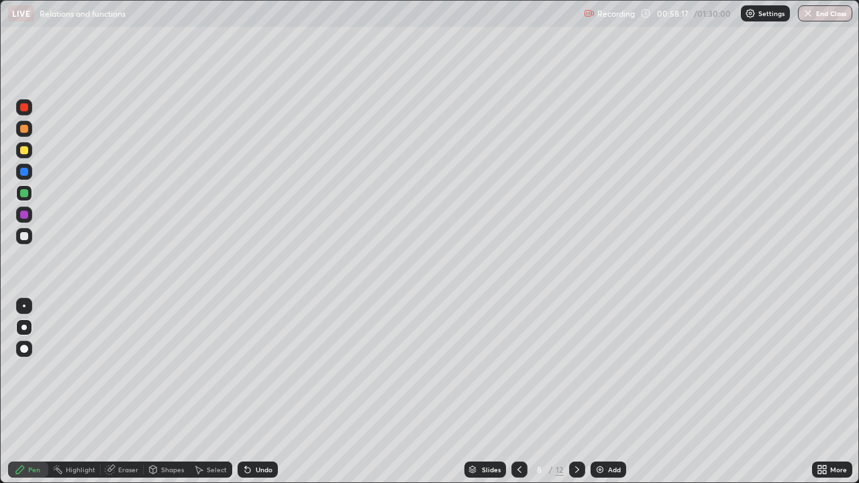
click at [576, 369] on icon at bounding box center [576, 469] width 11 height 11
click at [575, 369] on icon at bounding box center [577, 469] width 4 height 7
click at [575, 369] on icon at bounding box center [576, 469] width 11 height 11
click at [576, 369] on icon at bounding box center [576, 469] width 11 height 11
click at [600, 369] on img at bounding box center [599, 469] width 11 height 11
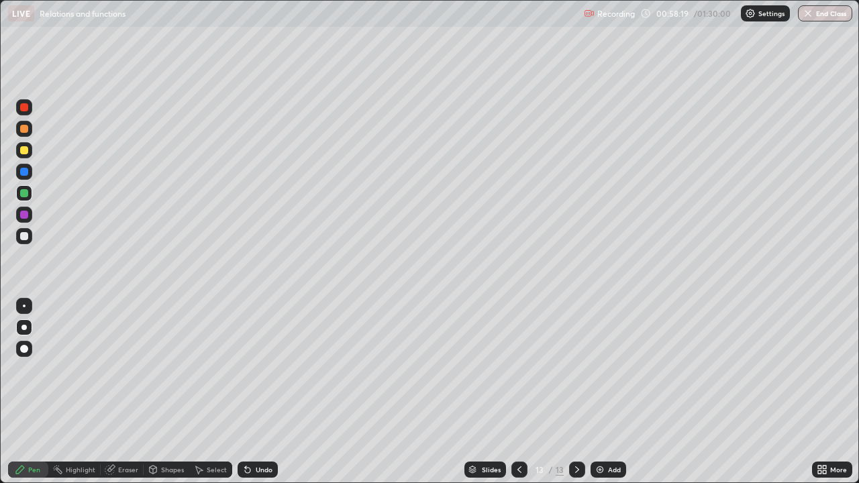
click at [24, 172] on div at bounding box center [24, 172] width 8 height 8
click at [25, 236] on div at bounding box center [24, 236] width 8 height 8
click at [26, 215] on div at bounding box center [24, 215] width 8 height 8
click at [23, 195] on div at bounding box center [24, 193] width 8 height 8
click at [605, 369] on div "Add" at bounding box center [608, 469] width 36 height 16
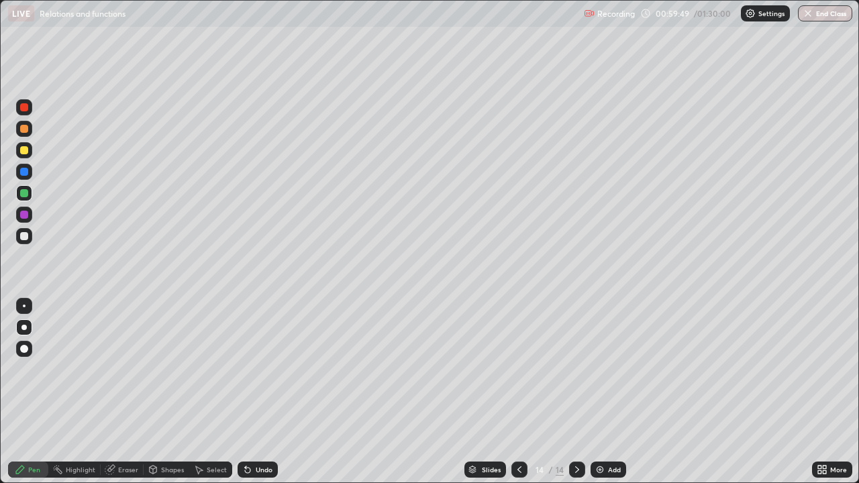
click at [23, 129] on div at bounding box center [24, 129] width 8 height 8
click at [25, 155] on div at bounding box center [24, 150] width 16 height 16
click at [25, 195] on div at bounding box center [24, 193] width 8 height 8
click at [245, 369] on icon at bounding box center [245, 466] width 1 height 1
click at [26, 152] on div at bounding box center [24, 150] width 8 height 8
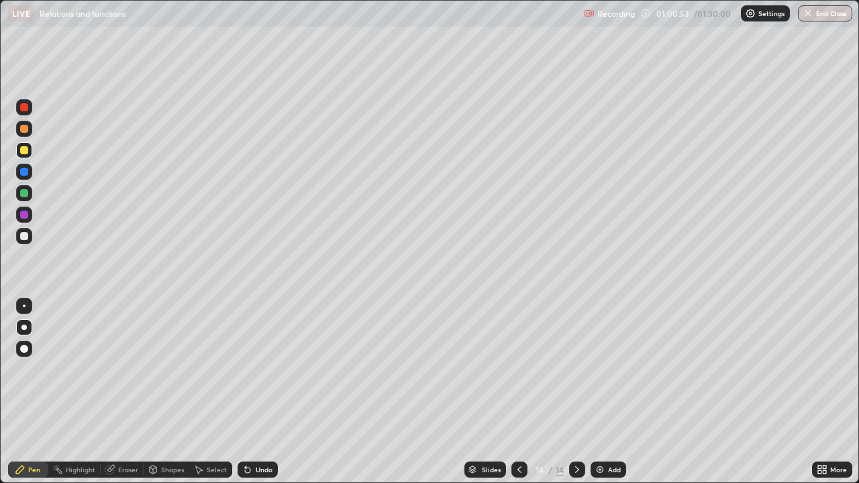
click at [25, 193] on div at bounding box center [24, 193] width 8 height 8
click at [256, 369] on div "Undo" at bounding box center [264, 469] width 17 height 7
click at [250, 369] on icon at bounding box center [247, 469] width 11 height 11
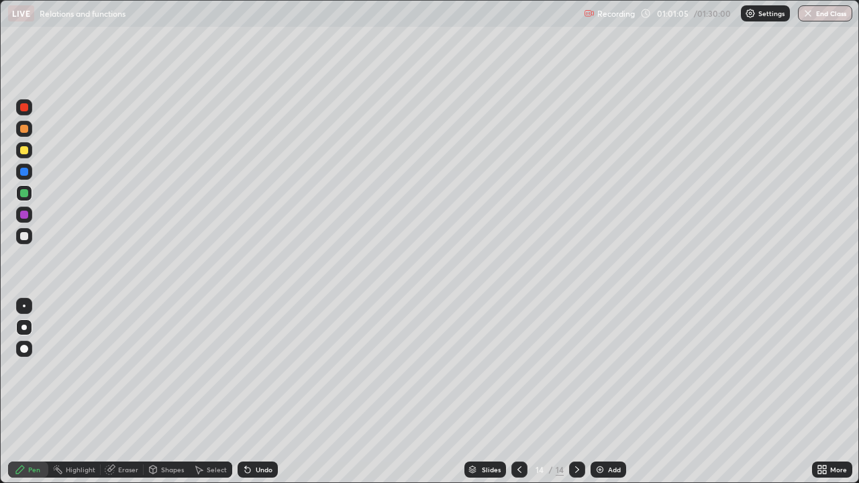
click at [250, 369] on icon at bounding box center [247, 469] width 11 height 11
click at [248, 369] on icon at bounding box center [247, 470] width 5 height 5
click at [246, 369] on icon at bounding box center [247, 470] width 5 height 5
click at [247, 369] on icon at bounding box center [247, 470] width 5 height 5
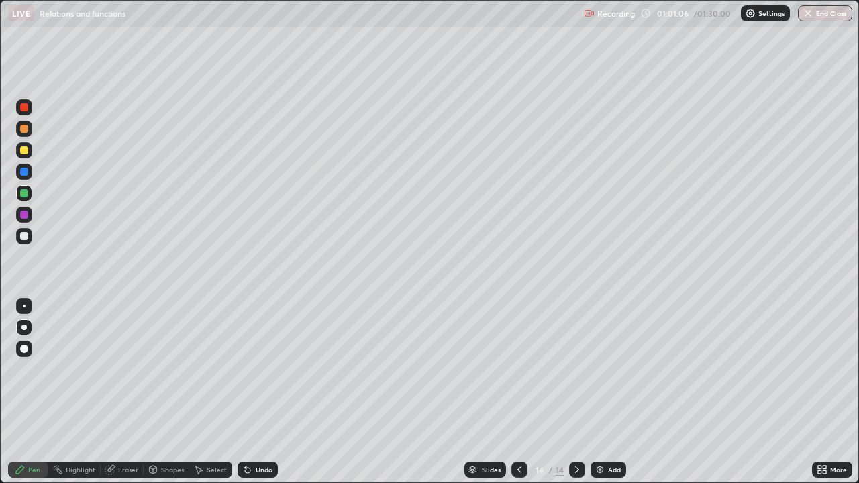
click at [246, 369] on icon at bounding box center [247, 470] width 5 height 5
click at [256, 369] on div "Undo" at bounding box center [257, 469] width 40 height 16
click at [22, 155] on div at bounding box center [24, 150] width 16 height 16
click at [24, 129] on div at bounding box center [24, 129] width 8 height 8
click at [27, 199] on div at bounding box center [24, 193] width 16 height 16
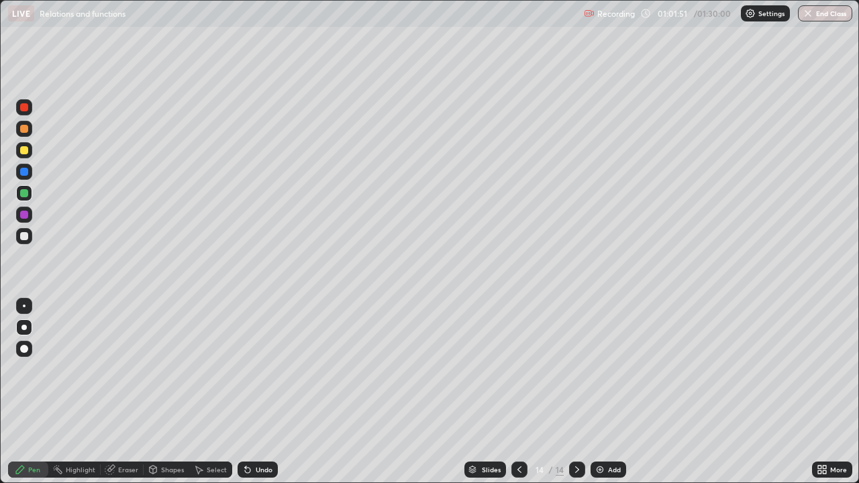
click at [24, 151] on div at bounding box center [24, 150] width 8 height 8
click at [265, 369] on div "Undo" at bounding box center [264, 469] width 17 height 7
click at [270, 369] on div "Undo" at bounding box center [257, 469] width 40 height 16
click at [26, 217] on div at bounding box center [24, 215] width 8 height 8
click at [254, 369] on div "Undo" at bounding box center [257, 469] width 40 height 16
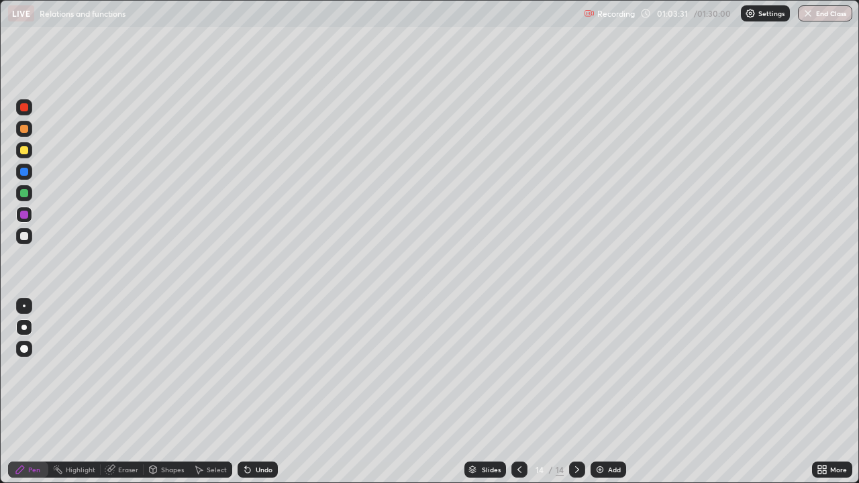
click at [258, 369] on div "Undo" at bounding box center [264, 469] width 17 height 7
click at [263, 369] on div "Undo" at bounding box center [264, 469] width 17 height 7
click at [30, 241] on div at bounding box center [24, 236] width 16 height 16
click at [273, 369] on div "Undo" at bounding box center [257, 469] width 40 height 16
click at [264, 369] on div "Undo" at bounding box center [264, 469] width 17 height 7
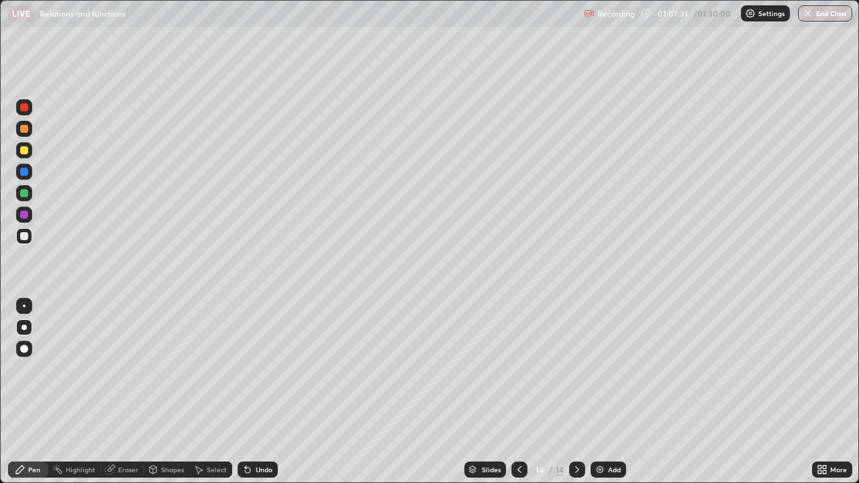
click at [269, 369] on div "Undo" at bounding box center [264, 469] width 17 height 7
click at [274, 369] on div "Undo" at bounding box center [257, 469] width 40 height 16
click at [260, 369] on div "Undo" at bounding box center [264, 469] width 17 height 7
click at [261, 369] on div "Undo" at bounding box center [264, 469] width 17 height 7
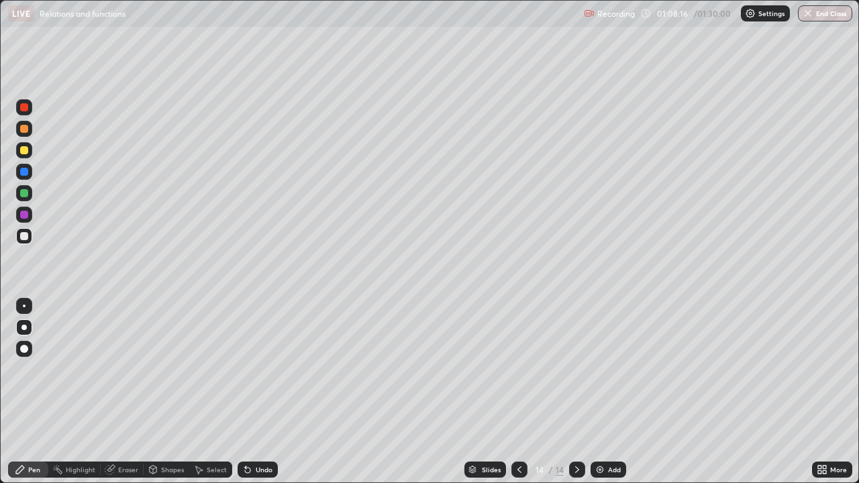
click at [268, 369] on div "Undo" at bounding box center [264, 469] width 17 height 7
click at [21, 215] on div at bounding box center [24, 215] width 8 height 8
click at [275, 369] on div "Undo" at bounding box center [257, 469] width 40 height 16
click at [270, 369] on div "Undo" at bounding box center [264, 469] width 17 height 7
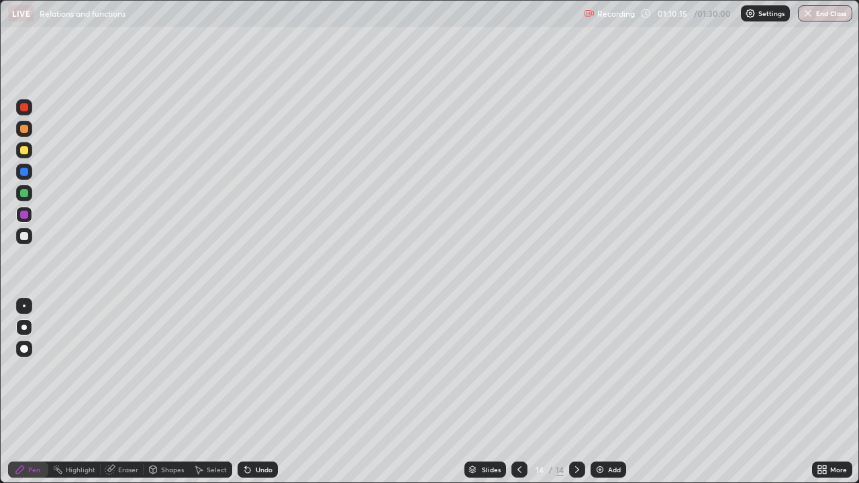
click at [605, 369] on div "Add" at bounding box center [608, 469] width 36 height 16
click at [24, 129] on div at bounding box center [24, 129] width 8 height 8
click at [28, 172] on div at bounding box center [24, 172] width 8 height 8
click at [23, 215] on div at bounding box center [24, 215] width 8 height 8
click at [256, 369] on div "Undo" at bounding box center [257, 469] width 40 height 16
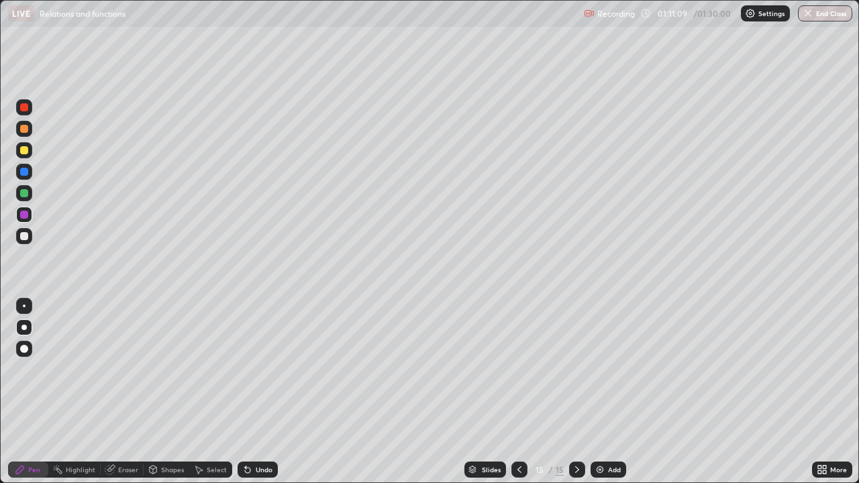
click at [21, 237] on div at bounding box center [24, 236] width 8 height 8
click at [26, 195] on div at bounding box center [24, 193] width 8 height 8
click at [269, 369] on div "Undo" at bounding box center [264, 469] width 17 height 7
click at [253, 369] on div "Undo" at bounding box center [257, 469] width 40 height 16
click at [25, 129] on div at bounding box center [24, 129] width 8 height 8
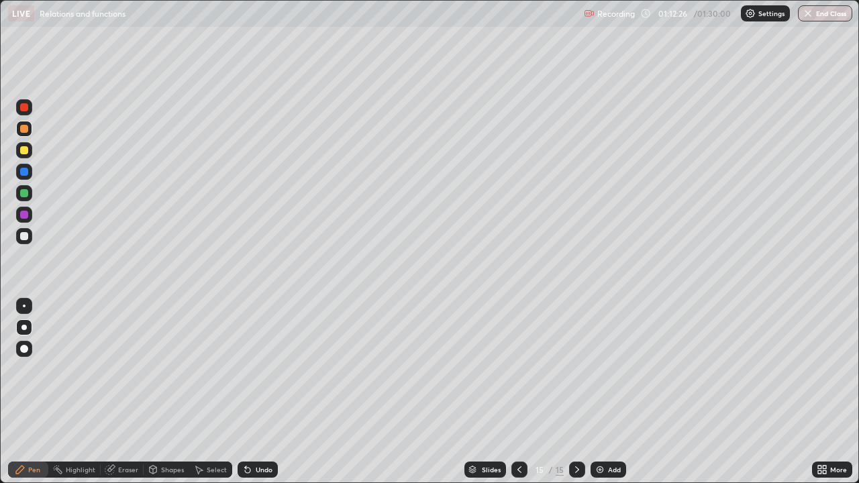
click at [28, 214] on div at bounding box center [24, 215] width 8 height 8
click at [260, 369] on div "Undo" at bounding box center [264, 469] width 17 height 7
click at [261, 369] on div "Undo" at bounding box center [264, 469] width 17 height 7
click at [264, 369] on div "Undo" at bounding box center [264, 469] width 17 height 7
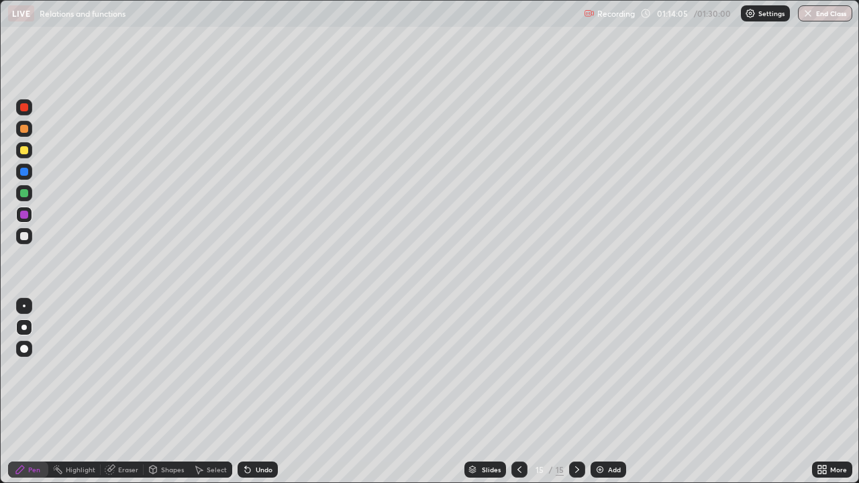
click at [245, 369] on icon at bounding box center [245, 466] width 1 height 1
click at [251, 369] on div "Undo" at bounding box center [257, 469] width 40 height 16
click at [807, 15] on img "button" at bounding box center [807, 13] width 11 height 11
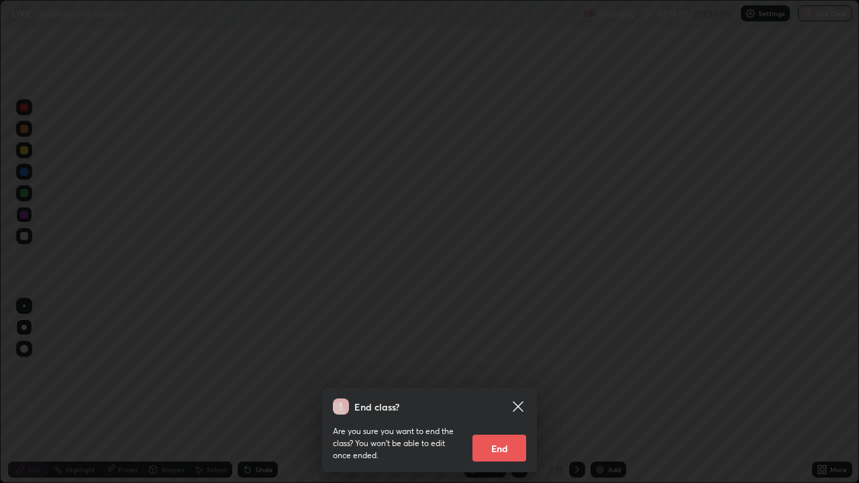
click at [499, 369] on button "End" at bounding box center [499, 448] width 54 height 27
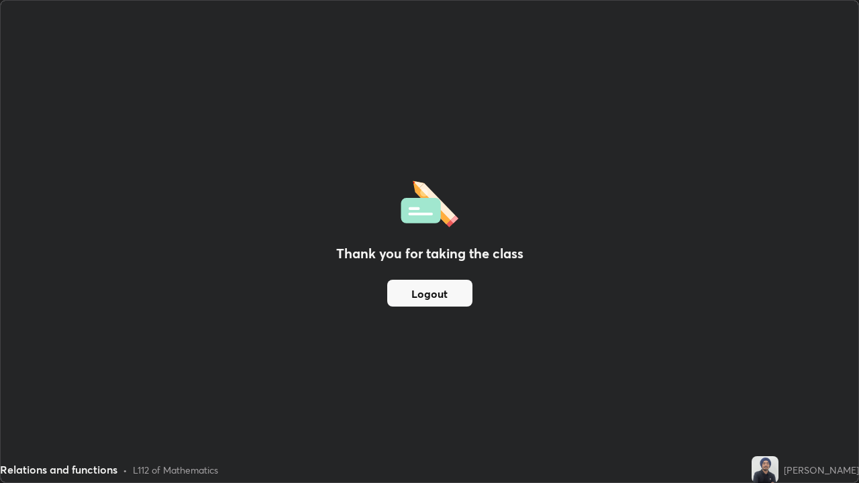
click at [413, 294] on button "Logout" at bounding box center [429, 293] width 85 height 27
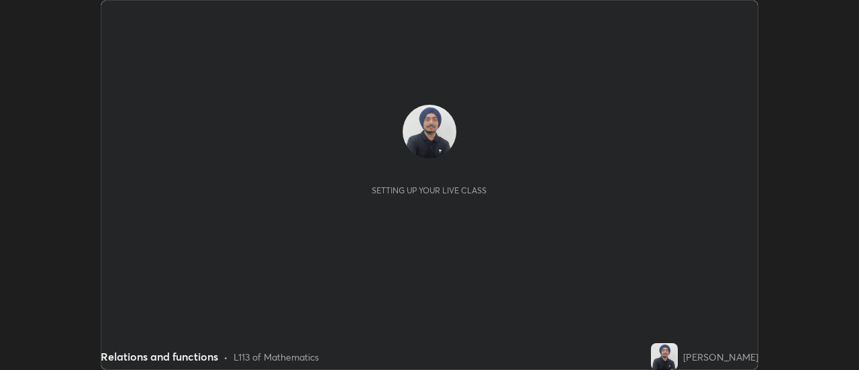
scroll to position [370, 858]
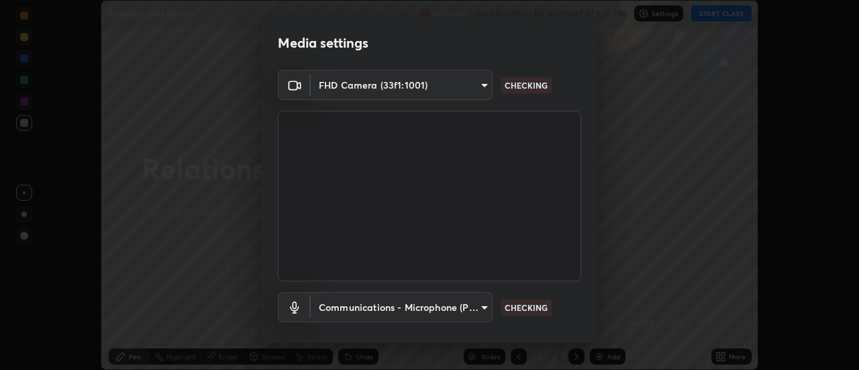
type input "1a9a141d8732cc5f70fa85449089b59f3d7788cfa27beda2470e07fab47b5a7b"
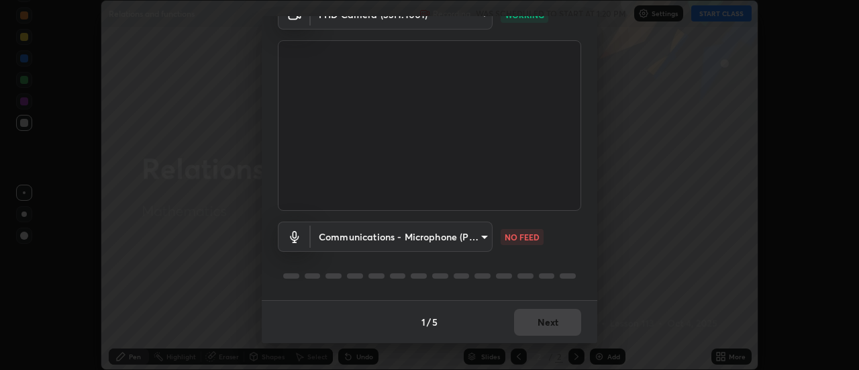
click at [411, 242] on body "Erase all Relations and functions Recording WAS SCHEDULED TO START AT 1:20 PM S…" at bounding box center [429, 185] width 859 height 370
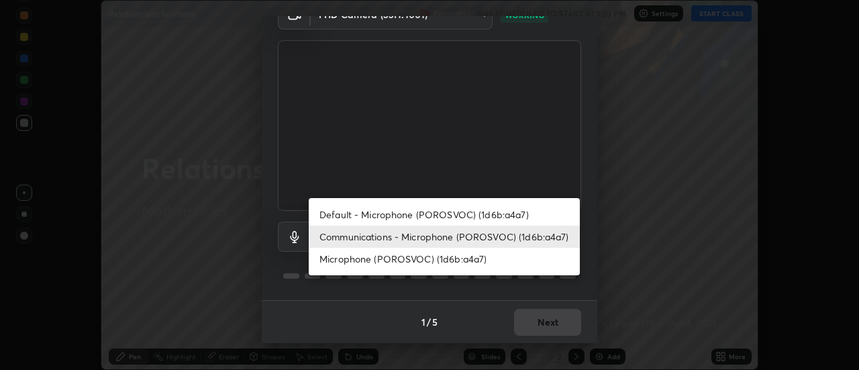
click at [407, 217] on li "Default - Microphone (POROSVOC) (1d6b:a4a7)" at bounding box center [444, 214] width 271 height 22
type input "default"
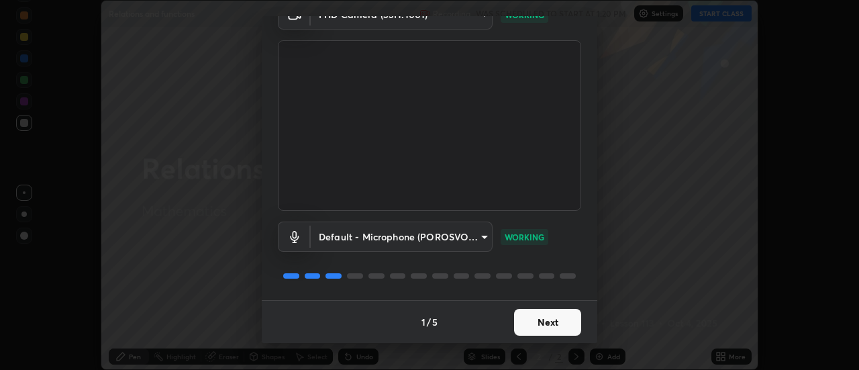
click at [537, 309] on button "Next" at bounding box center [547, 322] width 67 height 27
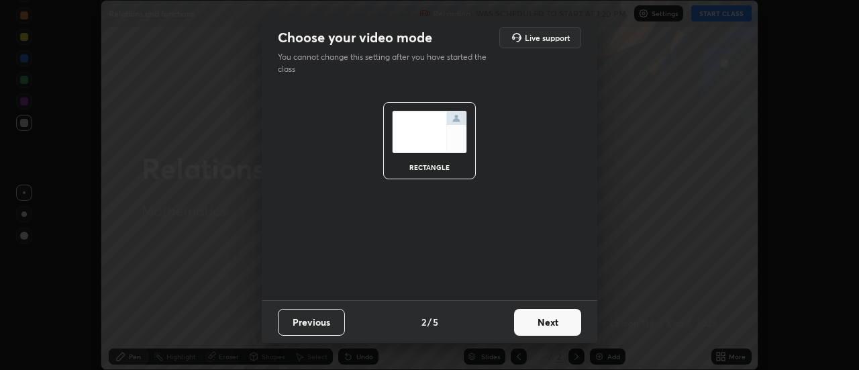
scroll to position [0, 0]
click at [543, 322] on button "Next" at bounding box center [547, 322] width 67 height 27
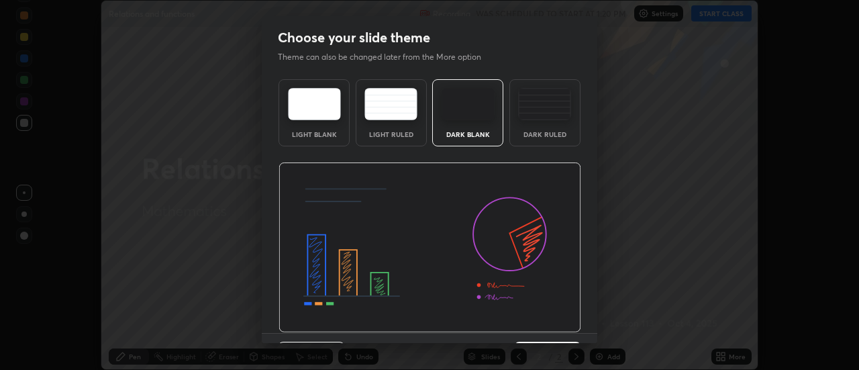
scroll to position [33, 0]
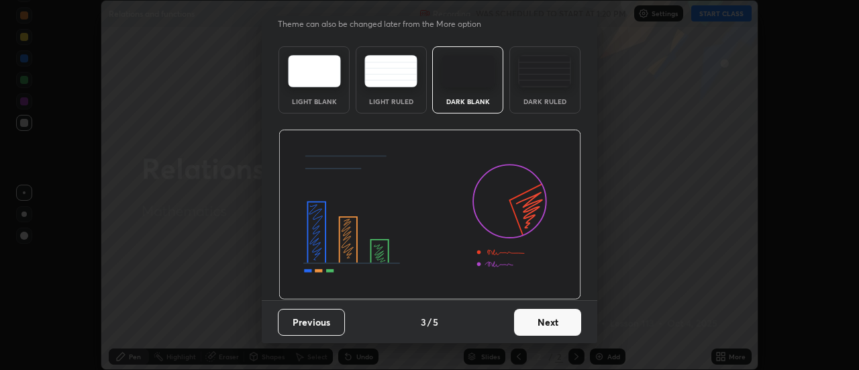
click at [535, 322] on button "Next" at bounding box center [547, 322] width 67 height 27
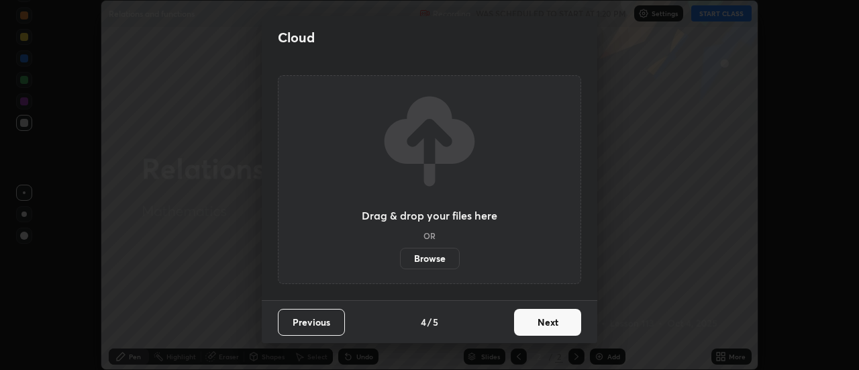
scroll to position [0, 0]
click at [535, 324] on button "Next" at bounding box center [547, 322] width 67 height 27
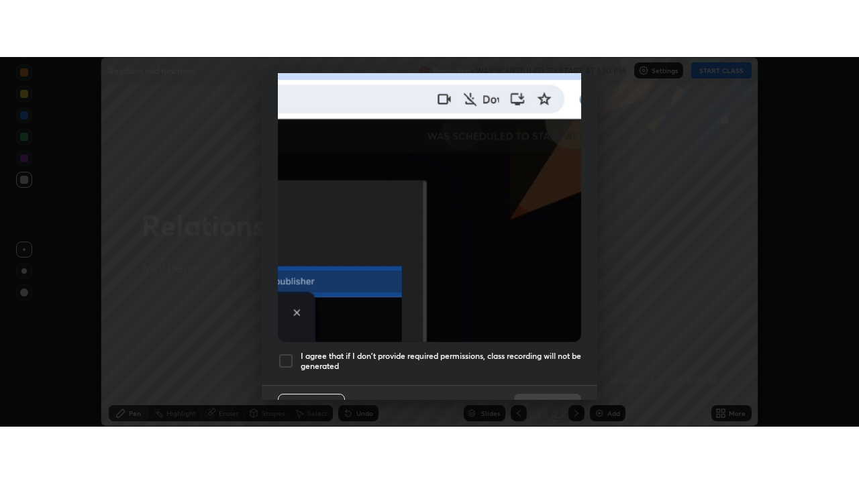
scroll to position [344, 0]
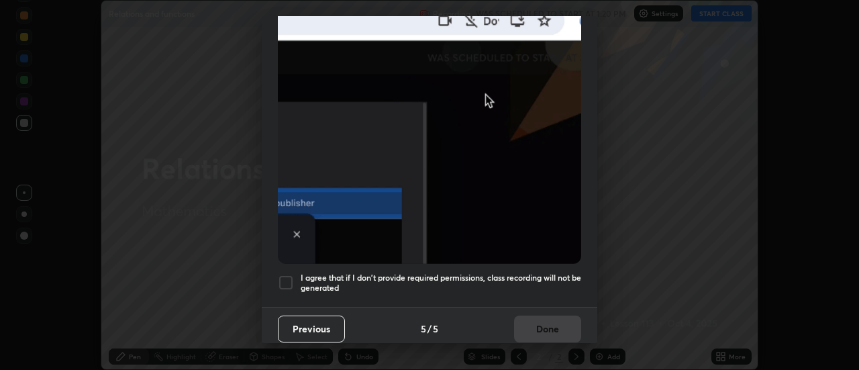
click at [317, 282] on h5 "I agree that if I don't provide required permissions, class recording will not …" at bounding box center [441, 282] width 280 height 21
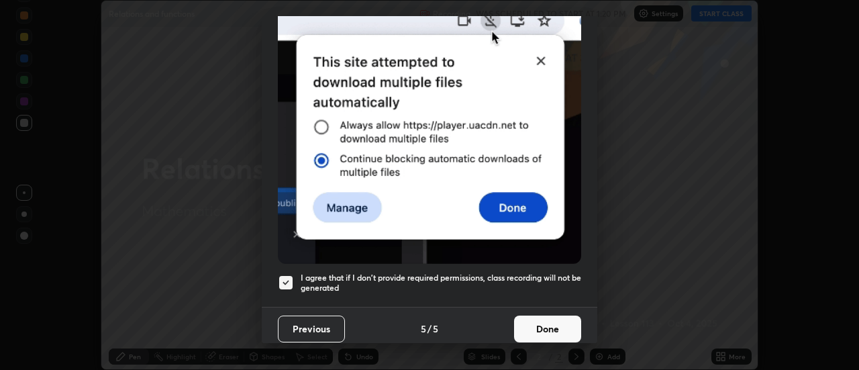
click at [537, 321] on button "Done" at bounding box center [547, 328] width 67 height 27
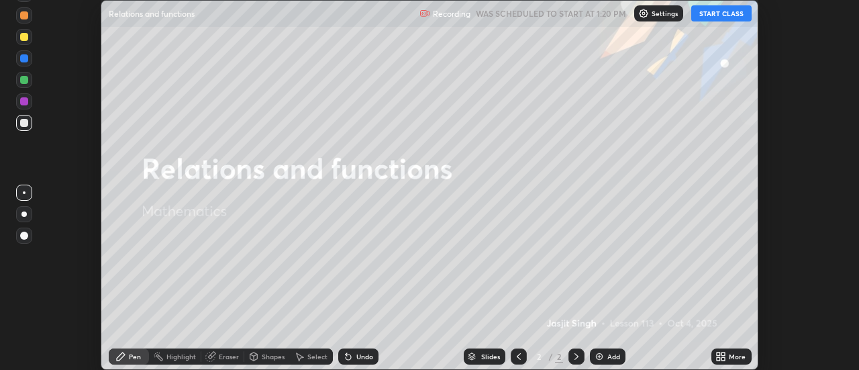
click at [704, 17] on button "START CLASS" at bounding box center [721, 13] width 60 height 16
click at [725, 353] on icon at bounding box center [723, 353] width 3 height 3
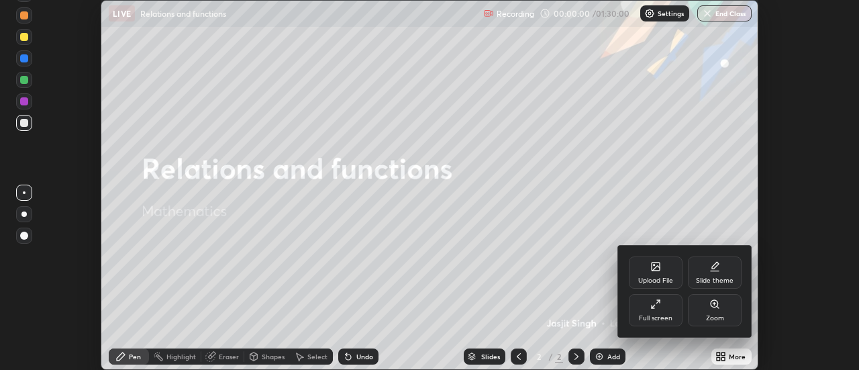
click at [654, 310] on div "Full screen" at bounding box center [656, 310] width 54 height 32
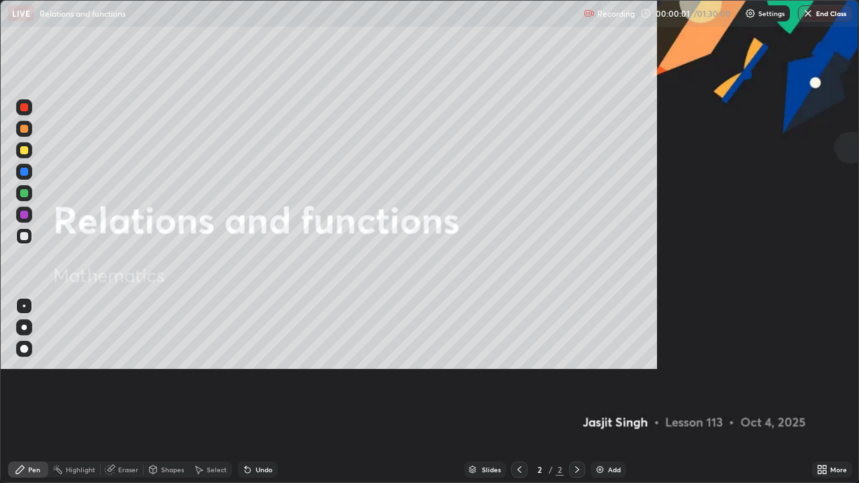
scroll to position [483, 859]
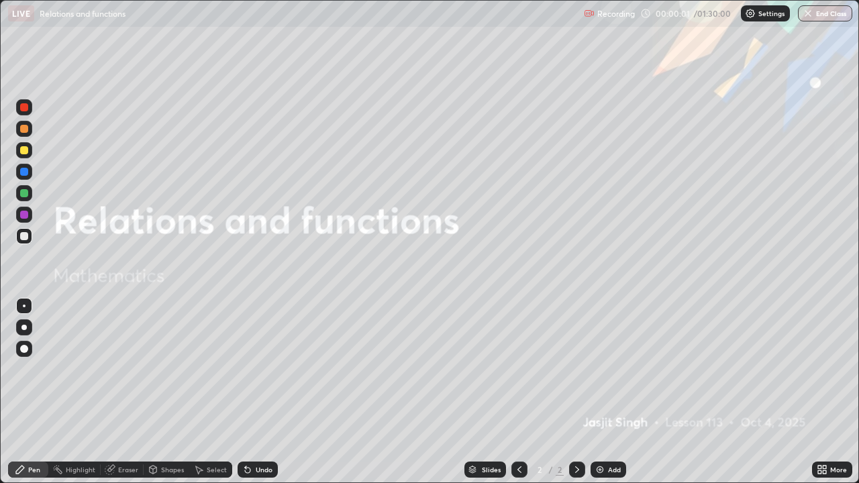
click at [617, 369] on div "Add" at bounding box center [614, 469] width 13 height 7
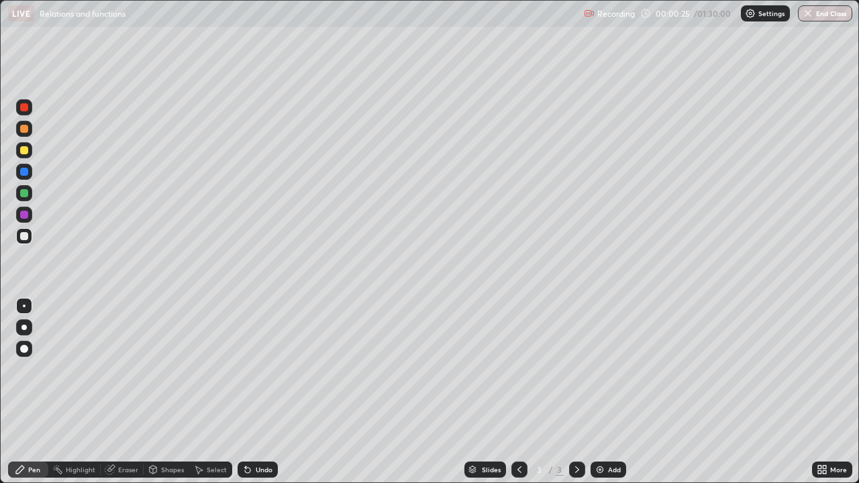
click at [25, 218] on div at bounding box center [24, 215] width 8 height 8
click at [251, 369] on div "Undo" at bounding box center [257, 469] width 40 height 16
click at [255, 369] on div "Undo" at bounding box center [257, 469] width 40 height 16
click at [25, 327] on div at bounding box center [23, 327] width 5 height 5
click at [260, 369] on div "Undo" at bounding box center [257, 469] width 40 height 16
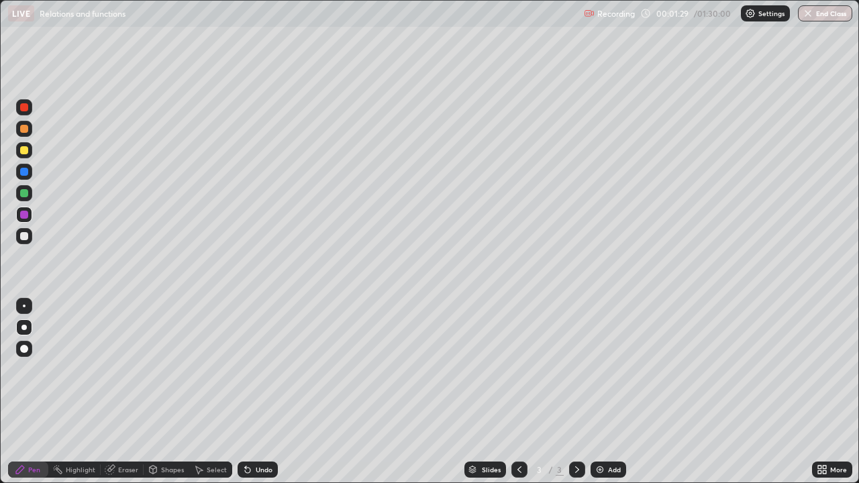
click at [264, 369] on div "Undo" at bounding box center [257, 469] width 40 height 16
click at [266, 369] on div "Undo" at bounding box center [264, 469] width 17 height 7
click at [23, 231] on div at bounding box center [24, 236] width 16 height 16
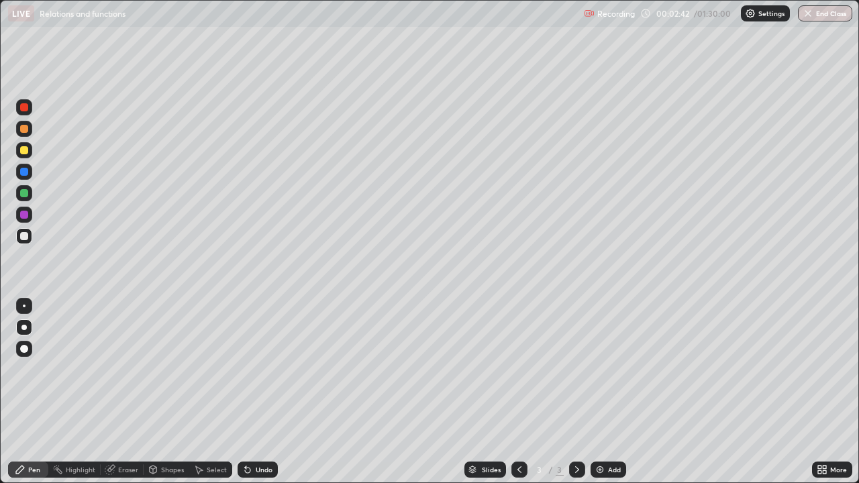
click at [28, 175] on div at bounding box center [24, 172] width 16 height 16
click at [598, 369] on img at bounding box center [599, 469] width 11 height 11
click at [25, 154] on div at bounding box center [24, 150] width 8 height 8
click at [25, 174] on div at bounding box center [24, 172] width 8 height 8
click at [24, 215] on div at bounding box center [24, 215] width 8 height 8
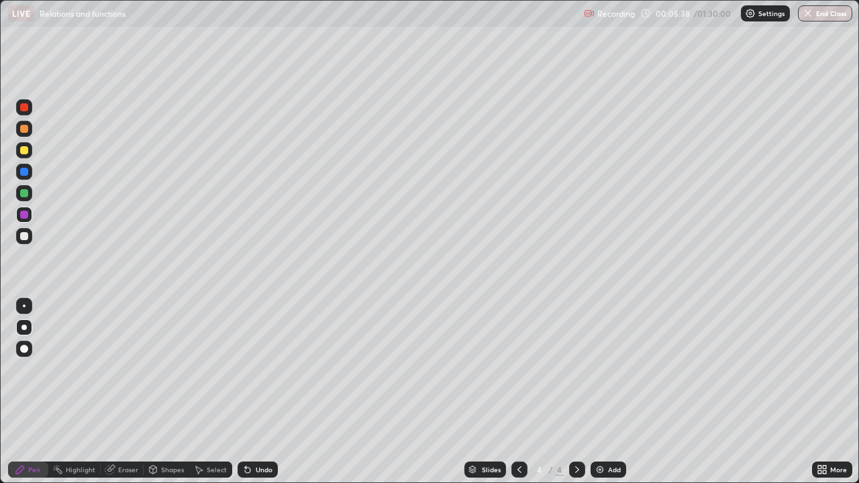
click at [260, 369] on div "Undo" at bounding box center [264, 469] width 17 height 7
click at [258, 369] on div "Undo" at bounding box center [264, 469] width 17 height 7
click at [257, 369] on div "Undo" at bounding box center [264, 469] width 17 height 7
click at [256, 369] on div "Undo" at bounding box center [264, 469] width 17 height 7
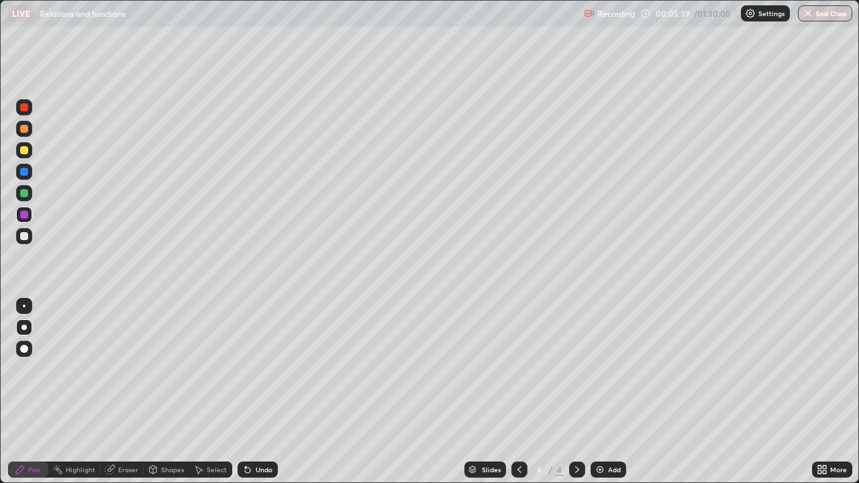
click at [256, 369] on div "Undo" at bounding box center [264, 469] width 17 height 7
click at [602, 369] on img at bounding box center [599, 469] width 11 height 11
click at [24, 152] on div at bounding box center [24, 150] width 8 height 8
click at [24, 193] on div at bounding box center [24, 193] width 8 height 8
click at [256, 369] on div "Undo" at bounding box center [264, 469] width 17 height 7
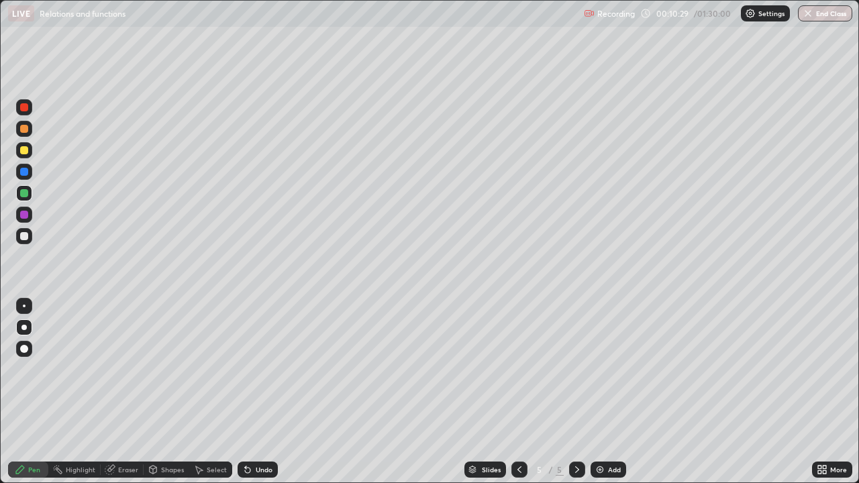
click at [26, 234] on div at bounding box center [24, 236] width 8 height 8
click at [25, 215] on div at bounding box center [24, 215] width 8 height 8
click at [260, 369] on div "Undo" at bounding box center [257, 469] width 40 height 16
click at [25, 172] on div at bounding box center [24, 172] width 8 height 8
click at [603, 369] on img at bounding box center [599, 469] width 11 height 11
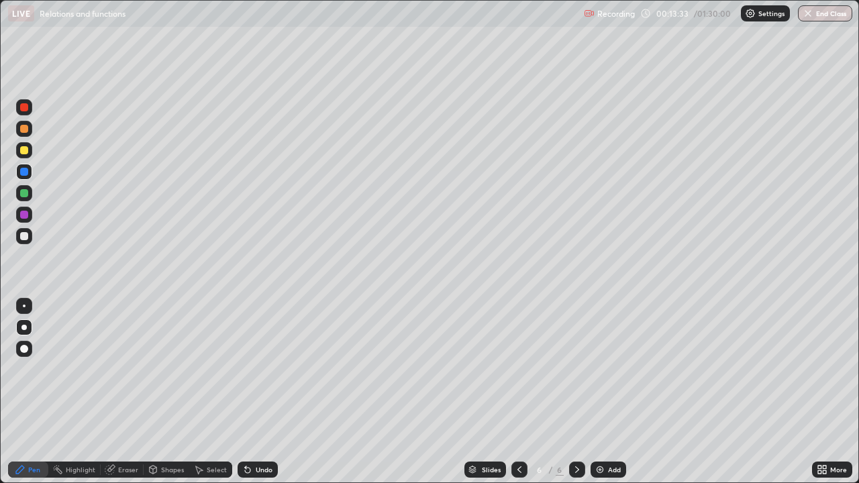
click at [24, 129] on div at bounding box center [24, 129] width 8 height 8
click at [25, 237] on div at bounding box center [24, 236] width 8 height 8
click at [518, 369] on icon at bounding box center [519, 469] width 4 height 7
click at [519, 369] on icon at bounding box center [519, 469] width 11 height 11
click at [576, 369] on icon at bounding box center [577, 469] width 4 height 7
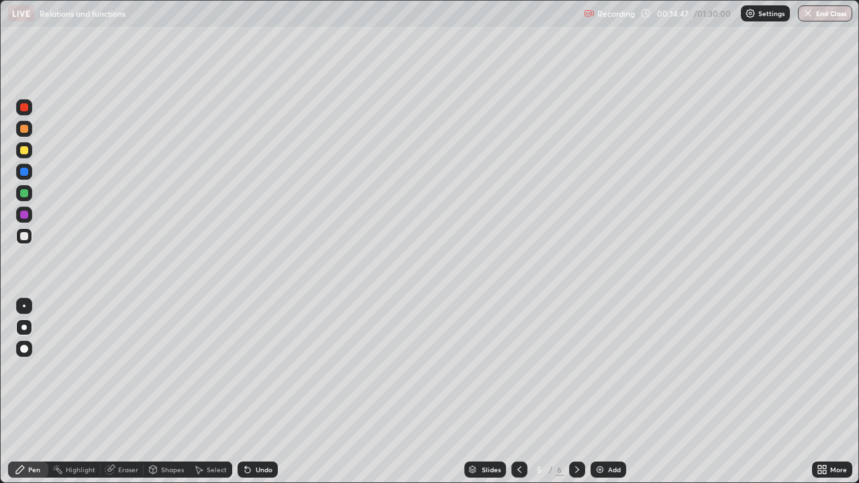
click at [574, 369] on icon at bounding box center [576, 469] width 11 height 11
click at [250, 369] on icon at bounding box center [247, 469] width 11 height 11
click at [248, 369] on icon at bounding box center [247, 469] width 11 height 11
click at [245, 369] on icon at bounding box center [245, 466] width 1 height 1
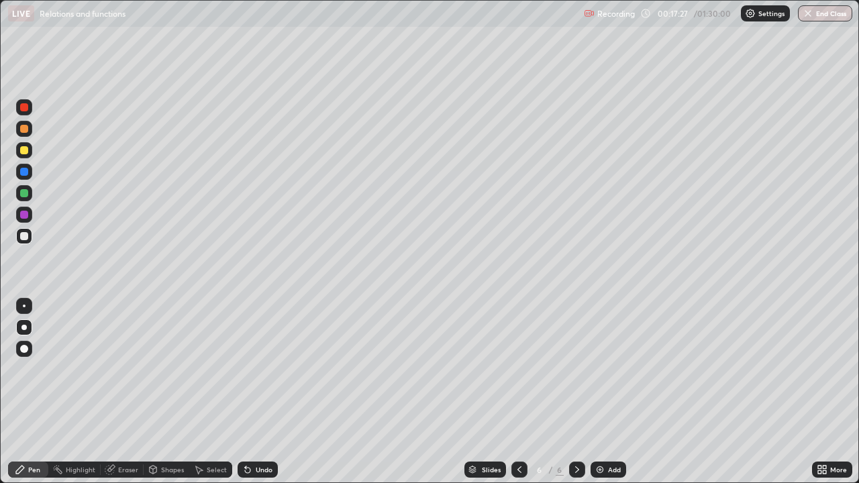
click at [245, 369] on icon at bounding box center [245, 466] width 1 height 1
click at [245, 369] on icon at bounding box center [247, 470] width 5 height 5
click at [246, 369] on icon at bounding box center [247, 470] width 5 height 5
click at [121, 369] on div "Eraser" at bounding box center [128, 469] width 20 height 7
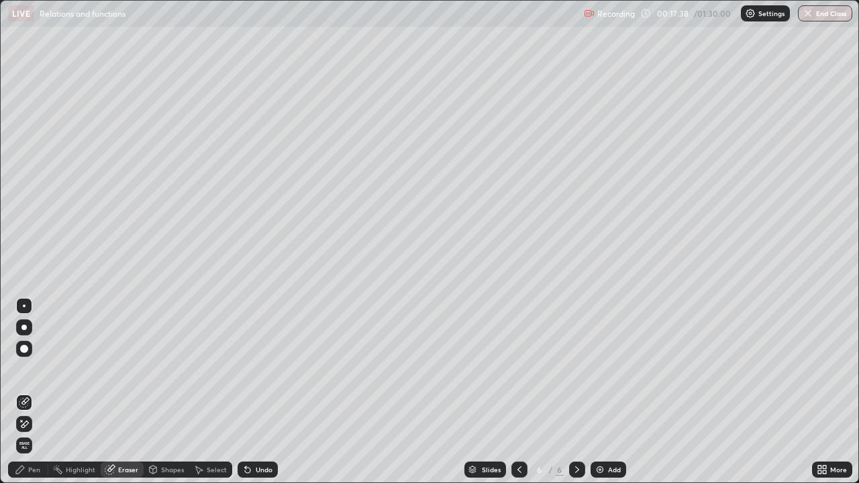
click at [29, 369] on div "Pen" at bounding box center [34, 469] width 12 height 7
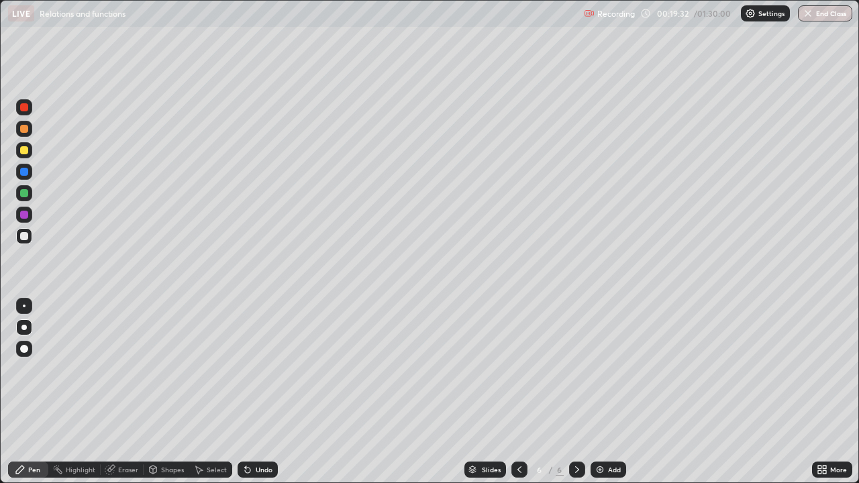
click at [25, 169] on div at bounding box center [24, 172] width 8 height 8
click at [599, 369] on img at bounding box center [599, 469] width 11 height 11
click at [26, 131] on div at bounding box center [24, 129] width 8 height 8
click at [24, 154] on div at bounding box center [24, 150] width 8 height 8
click at [23, 194] on div at bounding box center [24, 193] width 8 height 8
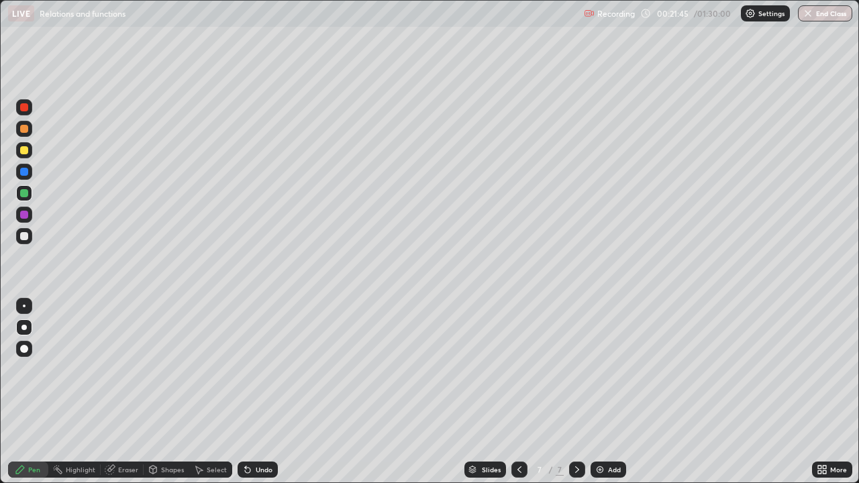
click at [27, 150] on div at bounding box center [24, 150] width 8 height 8
click at [256, 369] on div "Undo" at bounding box center [264, 469] width 17 height 7
click at [256, 369] on div "Undo" at bounding box center [257, 469] width 40 height 16
click at [260, 369] on div "Undo" at bounding box center [257, 469] width 40 height 16
click at [261, 369] on div "Undo" at bounding box center [264, 469] width 17 height 7
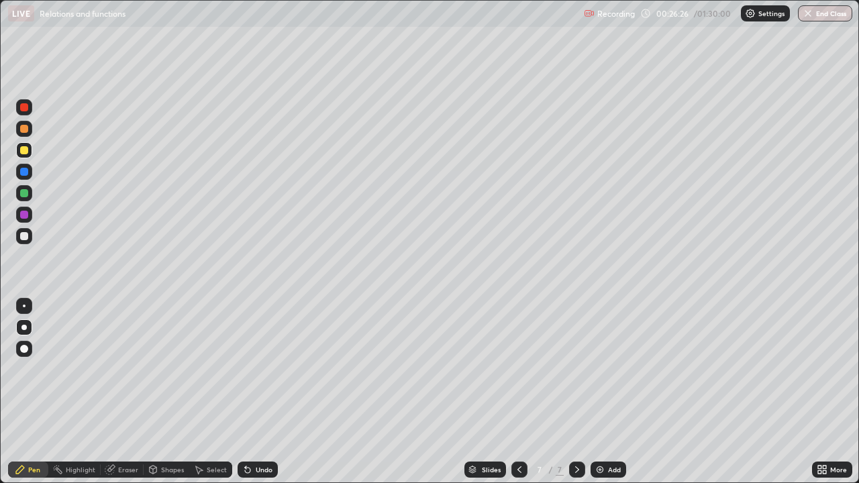
click at [24, 237] on div at bounding box center [24, 236] width 8 height 8
click at [26, 217] on div at bounding box center [24, 215] width 8 height 8
click at [263, 369] on div "Undo" at bounding box center [264, 469] width 17 height 7
click at [272, 369] on div "Undo" at bounding box center [257, 469] width 40 height 16
click at [24, 172] on div at bounding box center [24, 172] width 8 height 8
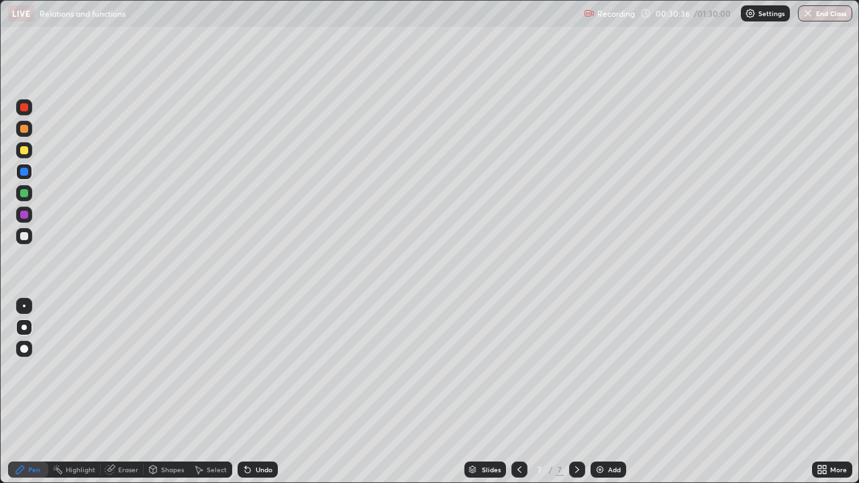
click at [255, 369] on div "Undo" at bounding box center [257, 469] width 40 height 16
click at [256, 369] on div "Undo" at bounding box center [264, 469] width 17 height 7
click at [259, 369] on div "Undo" at bounding box center [264, 469] width 17 height 7
click at [262, 369] on div "Undo" at bounding box center [264, 469] width 17 height 7
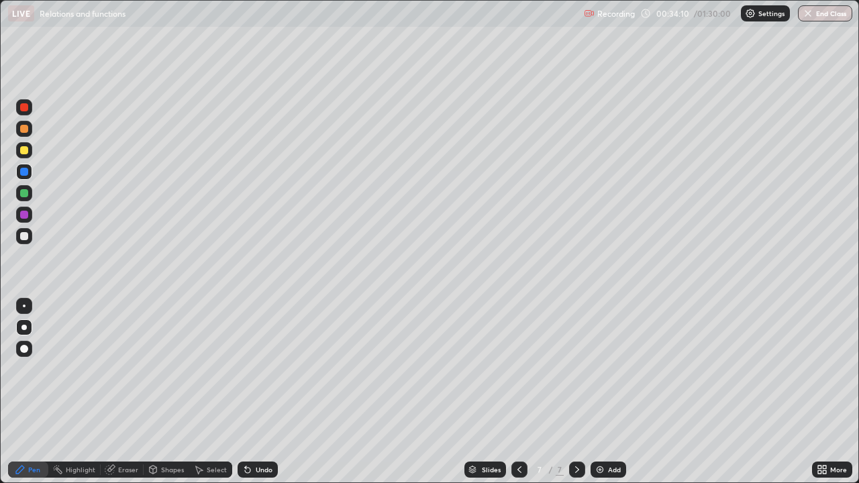
click at [268, 369] on div "Undo" at bounding box center [264, 469] width 17 height 7
click at [601, 369] on img at bounding box center [599, 469] width 11 height 11
click at [265, 369] on div "Undo" at bounding box center [257, 469] width 40 height 16
click at [518, 369] on icon at bounding box center [519, 469] width 11 height 11
click at [576, 369] on icon at bounding box center [576, 469] width 11 height 11
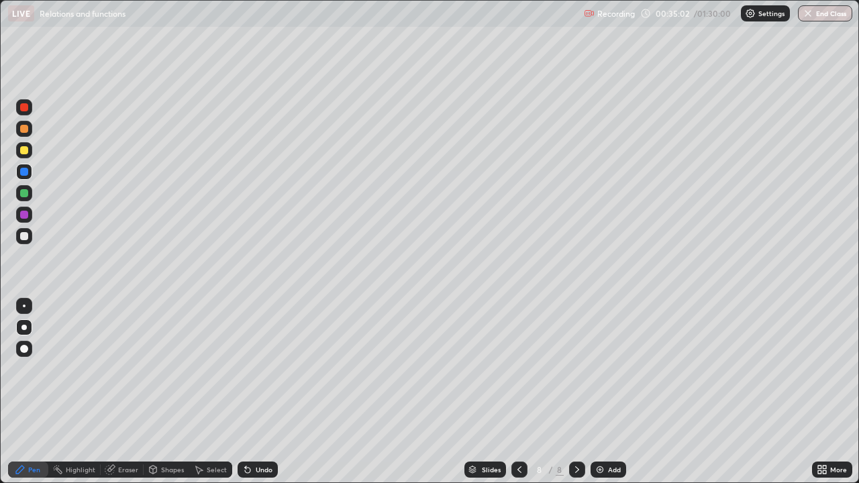
click at [25, 215] on div at bounding box center [24, 215] width 8 height 8
click at [25, 242] on div at bounding box center [24, 236] width 16 height 16
click at [26, 216] on div at bounding box center [24, 215] width 8 height 8
click at [511, 369] on div at bounding box center [519, 469] width 16 height 16
click at [569, 369] on div at bounding box center [577, 469] width 16 height 16
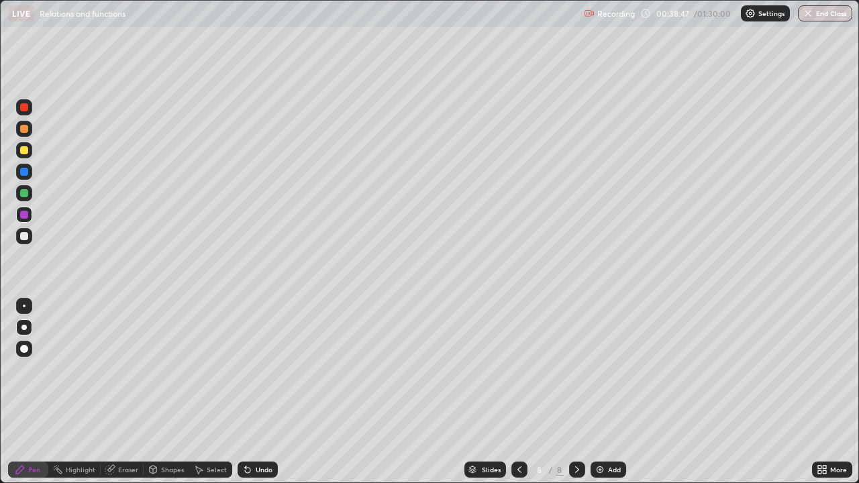
click at [602, 369] on img at bounding box center [599, 469] width 11 height 11
click at [28, 131] on div at bounding box center [24, 129] width 8 height 8
click at [268, 369] on div "Undo" at bounding box center [264, 469] width 17 height 7
click at [269, 369] on div "Undo" at bounding box center [264, 469] width 17 height 7
click at [271, 369] on div "Undo" at bounding box center [257, 469] width 40 height 16
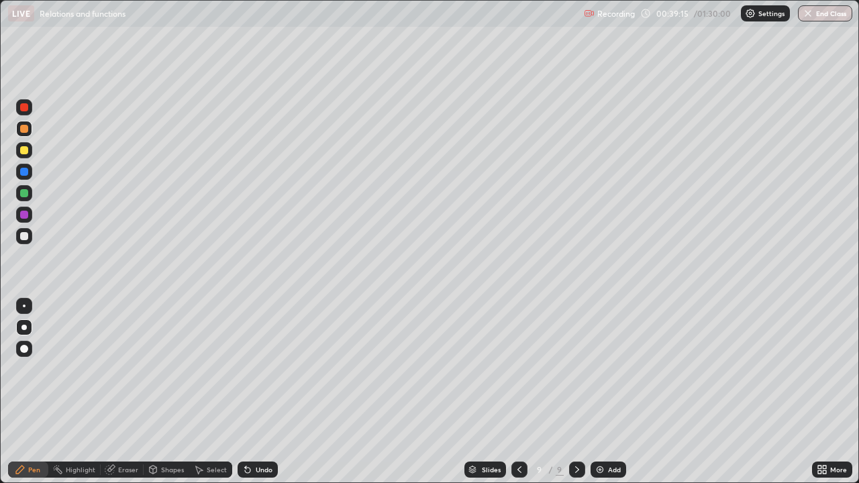
click at [28, 152] on div at bounding box center [24, 150] width 16 height 16
click at [27, 191] on div at bounding box center [24, 193] width 8 height 8
click at [25, 174] on div at bounding box center [24, 172] width 8 height 8
click at [249, 369] on icon at bounding box center [247, 469] width 11 height 11
click at [25, 215] on div at bounding box center [24, 215] width 8 height 8
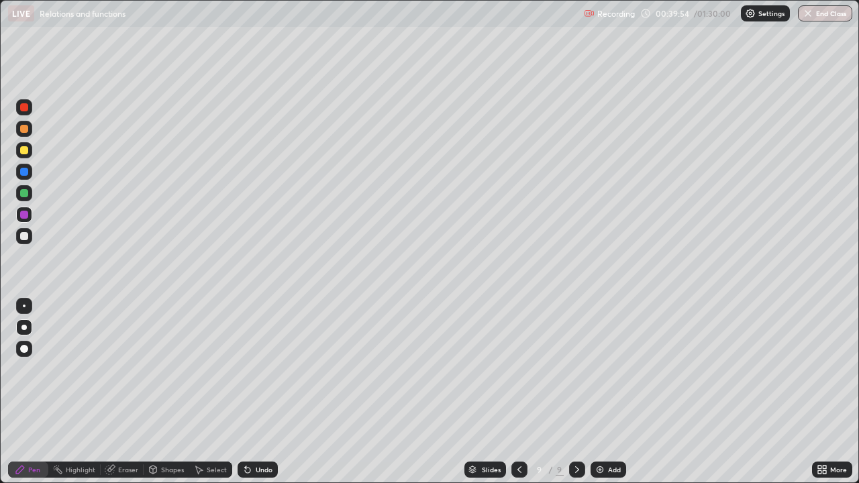
click at [252, 369] on div "Undo" at bounding box center [257, 469] width 40 height 16
click at [251, 369] on div "Undo" at bounding box center [257, 469] width 40 height 16
click at [21, 191] on div at bounding box center [24, 193] width 8 height 8
click at [513, 369] on div at bounding box center [519, 469] width 16 height 16
click at [521, 369] on div at bounding box center [519, 469] width 16 height 16
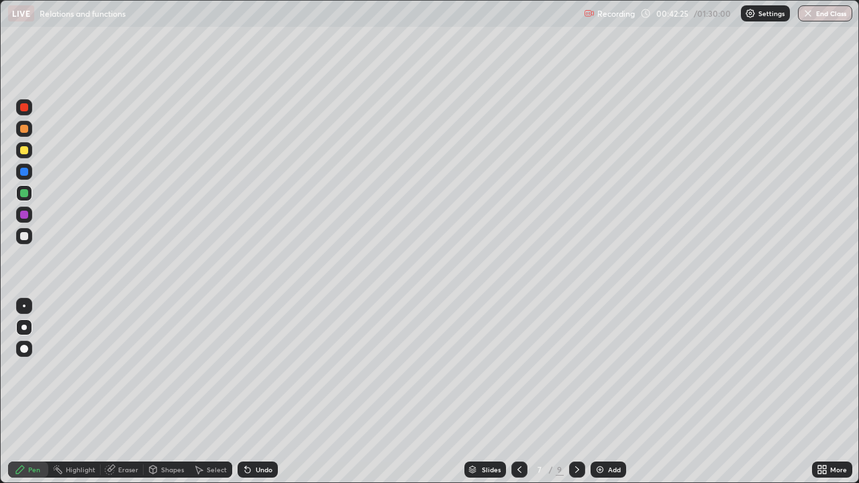
click at [598, 369] on div "Add" at bounding box center [608, 469] width 36 height 16
click at [24, 237] on div at bounding box center [24, 236] width 8 height 8
click at [23, 216] on div at bounding box center [24, 215] width 8 height 8
click at [262, 369] on div "Undo" at bounding box center [264, 469] width 17 height 7
click at [20, 237] on div at bounding box center [24, 236] width 8 height 8
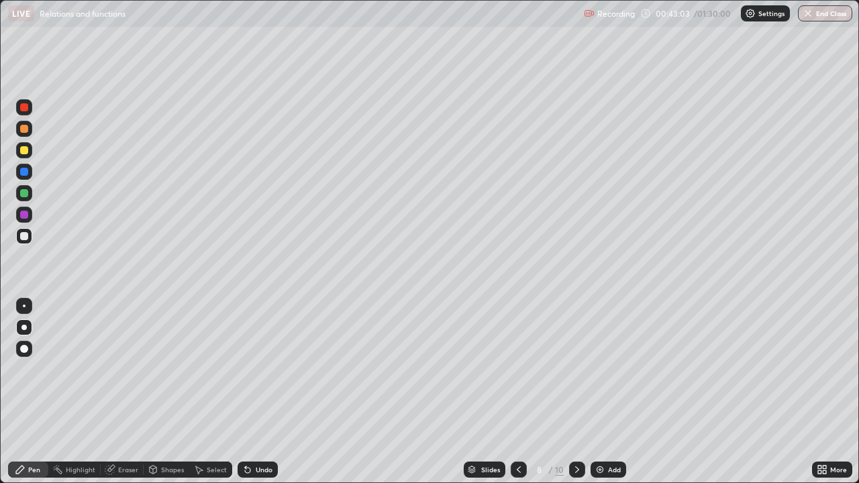
click at [25, 151] on div at bounding box center [24, 150] width 8 height 8
click at [575, 369] on icon at bounding box center [576, 469] width 11 height 11
click at [577, 369] on icon at bounding box center [576, 469] width 11 height 11
click at [23, 215] on div at bounding box center [24, 215] width 8 height 8
click at [23, 174] on div at bounding box center [24, 172] width 8 height 8
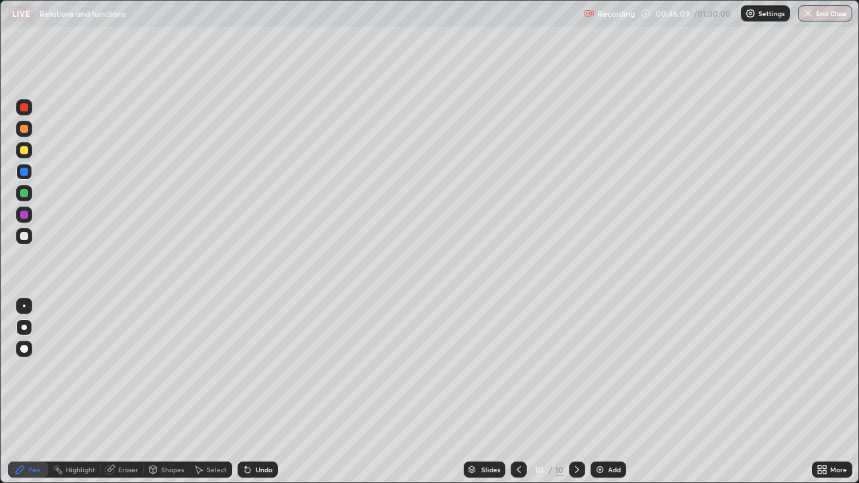
click at [247, 369] on icon at bounding box center [247, 470] width 5 height 5
click at [25, 215] on div at bounding box center [24, 215] width 8 height 8
click at [252, 369] on div "Undo" at bounding box center [257, 469] width 40 height 16
click at [245, 369] on icon at bounding box center [247, 470] width 5 height 5
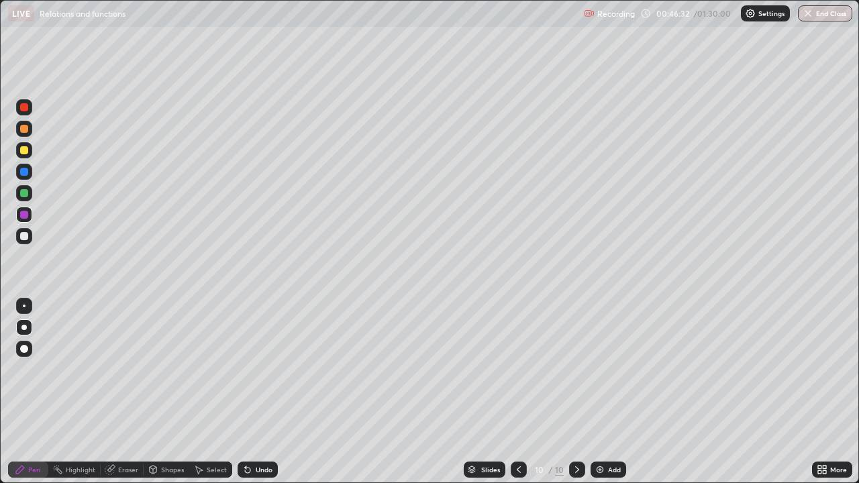
click at [248, 369] on icon at bounding box center [247, 469] width 11 height 11
click at [248, 369] on icon at bounding box center [247, 470] width 5 height 5
click at [258, 369] on div "Undo" at bounding box center [264, 469] width 17 height 7
click at [261, 369] on div "Undo" at bounding box center [257, 469] width 40 height 16
click at [267, 369] on div "Undo" at bounding box center [257, 469] width 40 height 16
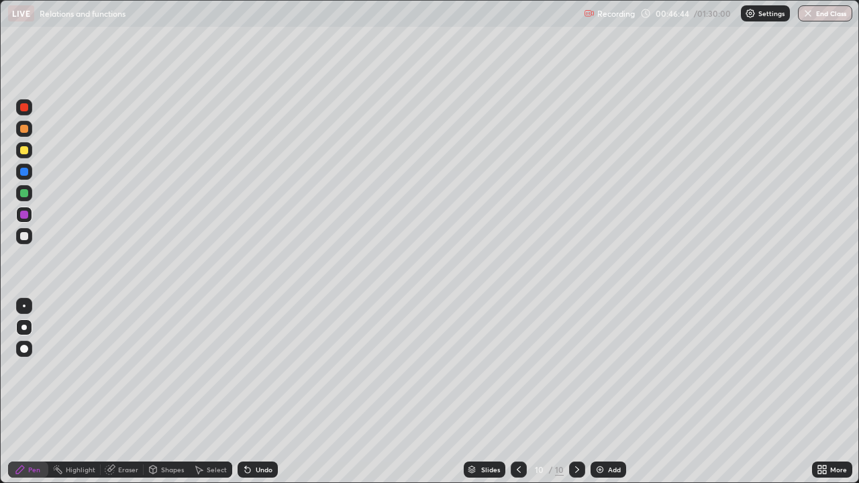
click at [28, 199] on div at bounding box center [24, 193] width 16 height 16
click at [269, 369] on div "Undo" at bounding box center [264, 469] width 17 height 7
click at [30, 174] on div at bounding box center [24, 172] width 16 height 16
click at [24, 216] on div at bounding box center [24, 215] width 8 height 8
click at [263, 369] on div "Undo" at bounding box center [264, 469] width 17 height 7
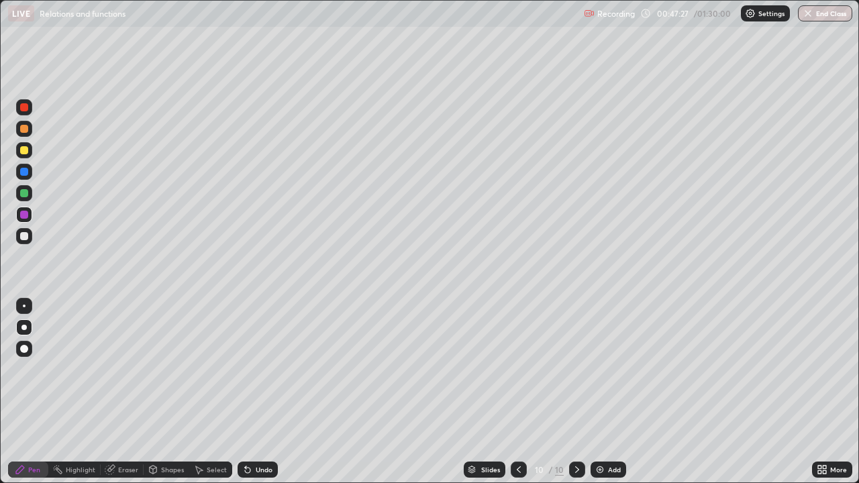
click at [23, 192] on div at bounding box center [24, 193] width 8 height 8
click at [256, 369] on div "Undo" at bounding box center [264, 469] width 17 height 7
click at [24, 215] on div at bounding box center [24, 215] width 8 height 8
click at [27, 172] on div at bounding box center [24, 172] width 8 height 8
click at [30, 217] on div at bounding box center [24, 215] width 16 height 16
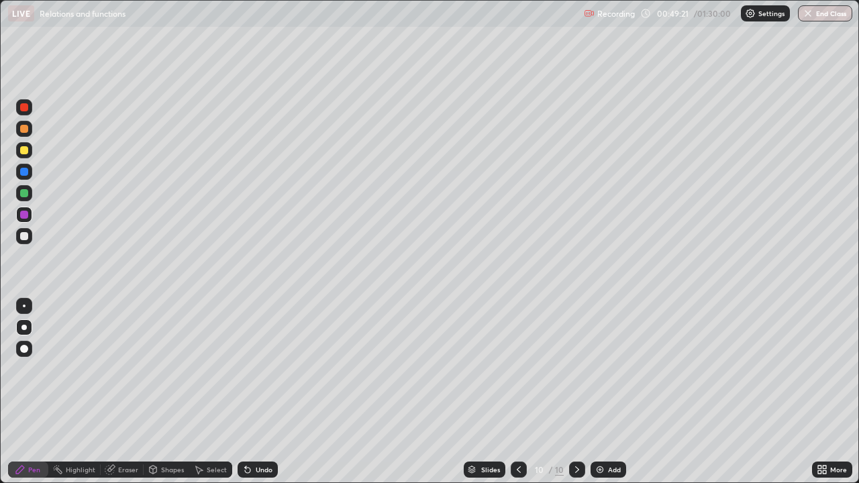
click at [27, 193] on div at bounding box center [24, 193] width 8 height 8
click at [25, 173] on div at bounding box center [24, 172] width 8 height 8
click at [258, 369] on div "Undo" at bounding box center [257, 469] width 40 height 16
click at [272, 369] on div "Undo" at bounding box center [257, 469] width 40 height 16
click at [603, 369] on img at bounding box center [599, 469] width 11 height 11
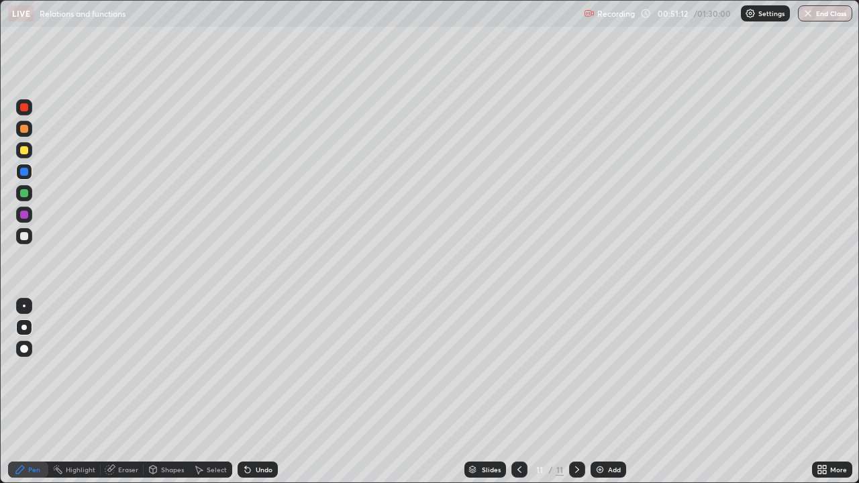
click at [516, 369] on icon at bounding box center [519, 469] width 11 height 11
click at [574, 369] on icon at bounding box center [576, 469] width 11 height 11
click at [259, 369] on div "Undo" at bounding box center [264, 469] width 17 height 7
click at [24, 131] on div at bounding box center [24, 129] width 8 height 8
click at [256, 369] on div "Undo" at bounding box center [264, 469] width 17 height 7
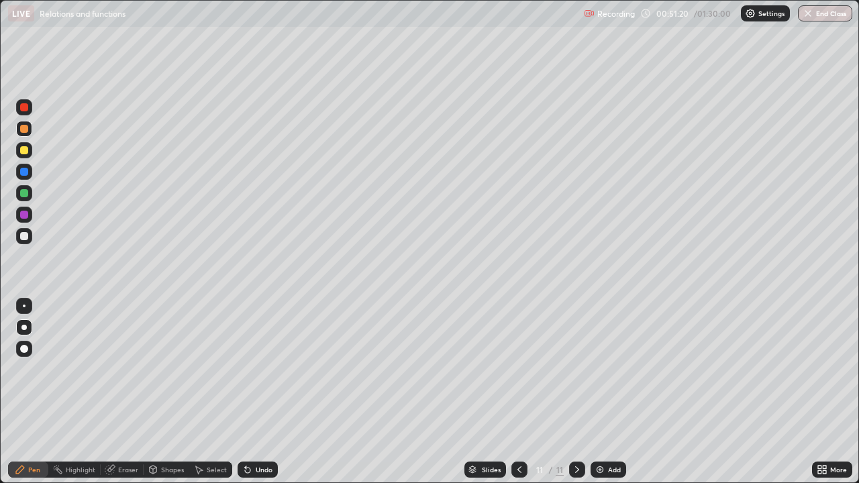
click at [23, 218] on div at bounding box center [24, 215] width 8 height 8
click at [27, 193] on div at bounding box center [24, 193] width 8 height 8
click at [266, 369] on div "Undo" at bounding box center [264, 469] width 17 height 7
click at [517, 369] on icon at bounding box center [519, 469] width 11 height 11
click at [575, 369] on icon at bounding box center [576, 469] width 11 height 11
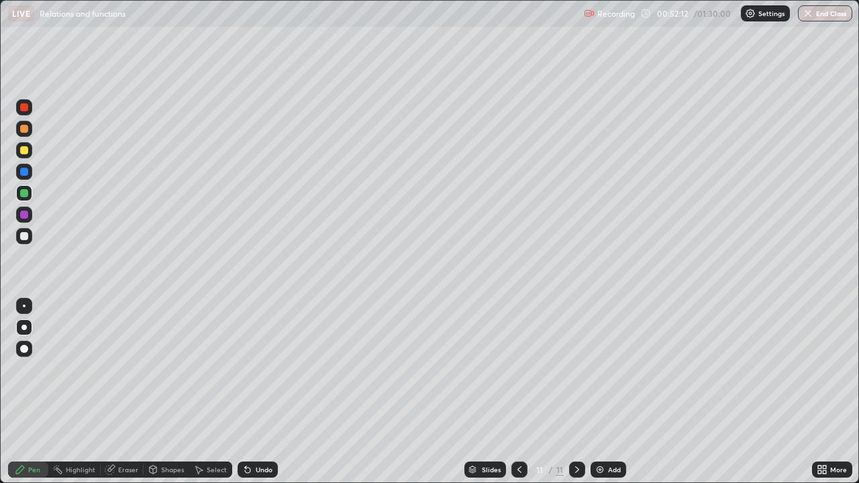
click at [27, 174] on div at bounding box center [24, 172] width 8 height 8
click at [26, 215] on div at bounding box center [24, 215] width 8 height 8
click at [518, 369] on icon at bounding box center [519, 469] width 11 height 11
click at [573, 369] on icon at bounding box center [576, 469] width 11 height 11
click at [25, 172] on div at bounding box center [24, 172] width 8 height 8
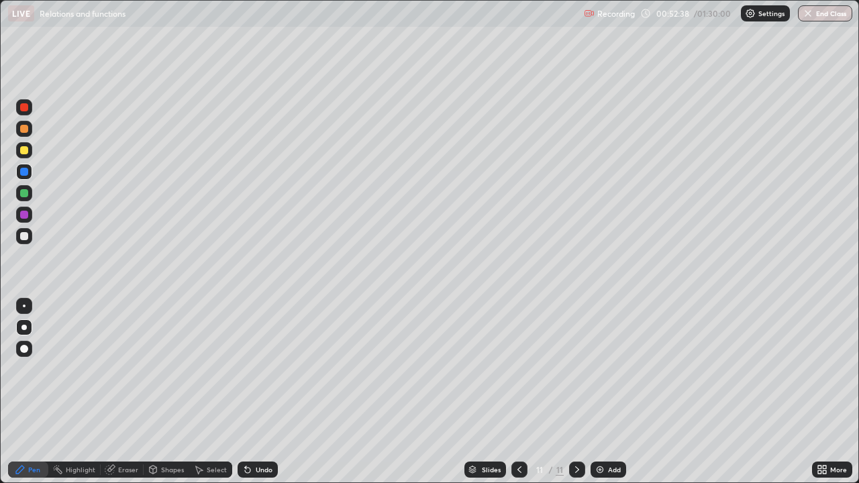
click at [245, 369] on icon at bounding box center [247, 470] width 5 height 5
click at [251, 369] on icon at bounding box center [247, 469] width 11 height 11
click at [251, 369] on div "Undo" at bounding box center [257, 469] width 40 height 16
click at [24, 215] on div at bounding box center [24, 215] width 8 height 8
click at [259, 369] on div "Undo" at bounding box center [257, 469] width 40 height 16
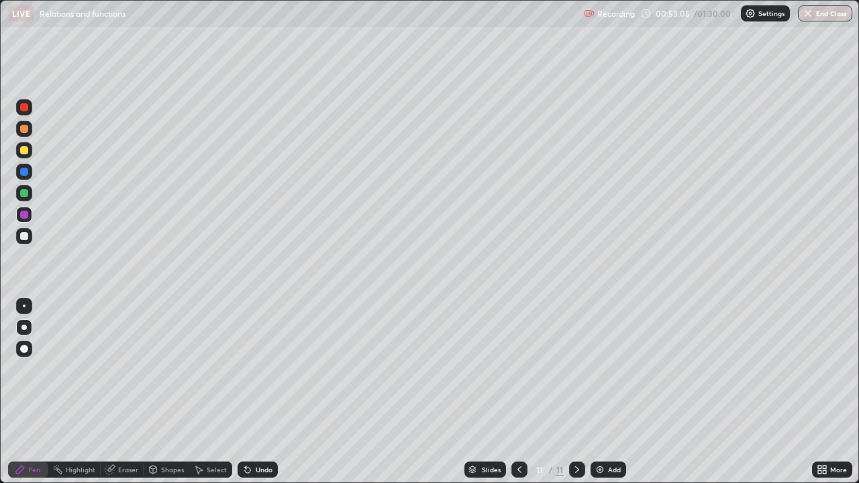
click at [262, 369] on div "Undo" at bounding box center [257, 469] width 40 height 16
click at [257, 369] on div "Undo" at bounding box center [257, 469] width 40 height 16
click at [260, 369] on div "Undo" at bounding box center [257, 469] width 40 height 16
click at [256, 369] on div "Undo" at bounding box center [257, 469] width 40 height 16
click at [259, 369] on div "Undo" at bounding box center [257, 469] width 40 height 16
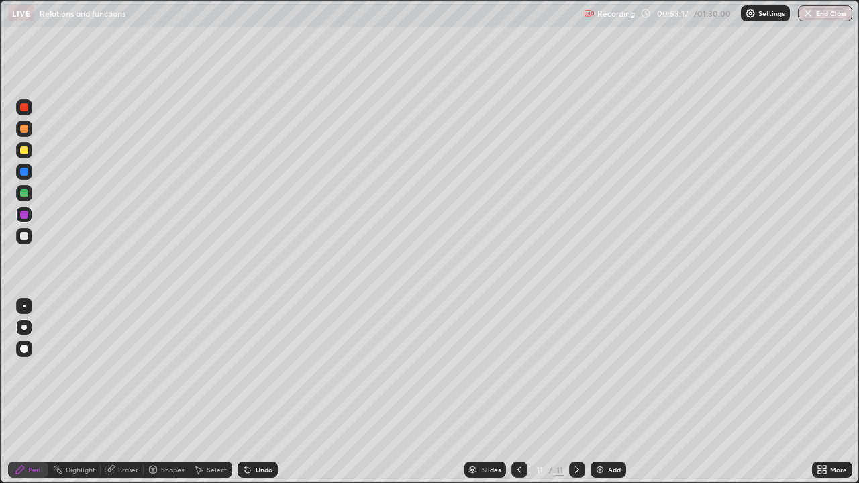
click at [26, 195] on div at bounding box center [24, 193] width 8 height 8
click at [271, 369] on div "Undo" at bounding box center [257, 469] width 40 height 16
click at [25, 177] on div at bounding box center [24, 172] width 16 height 16
click at [120, 369] on div "Eraser" at bounding box center [128, 469] width 20 height 7
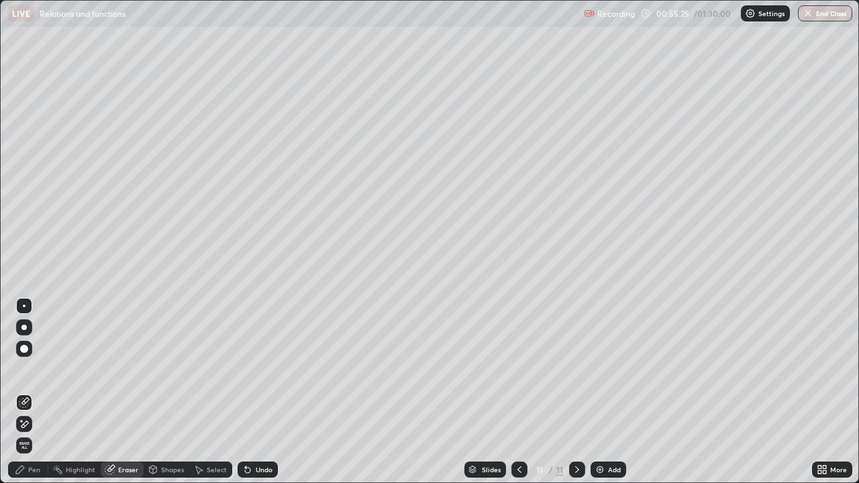
click at [25, 369] on icon at bounding box center [24, 424] width 11 height 11
click at [25, 369] on div "Pen" at bounding box center [28, 469] width 40 height 16
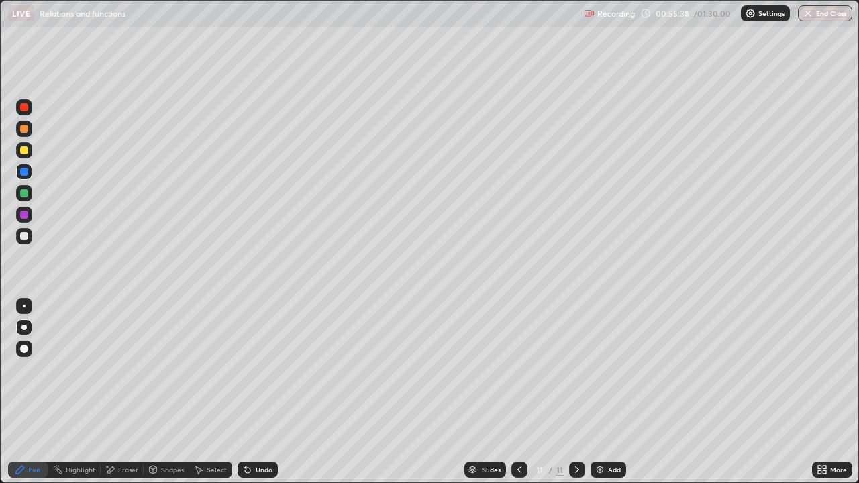
click at [30, 217] on div at bounding box center [24, 215] width 16 height 16
click at [24, 195] on div at bounding box center [24, 193] width 8 height 8
click at [22, 177] on div at bounding box center [24, 172] width 16 height 16
click at [517, 369] on icon at bounding box center [519, 469] width 11 height 11
click at [576, 369] on icon at bounding box center [576, 469] width 11 height 11
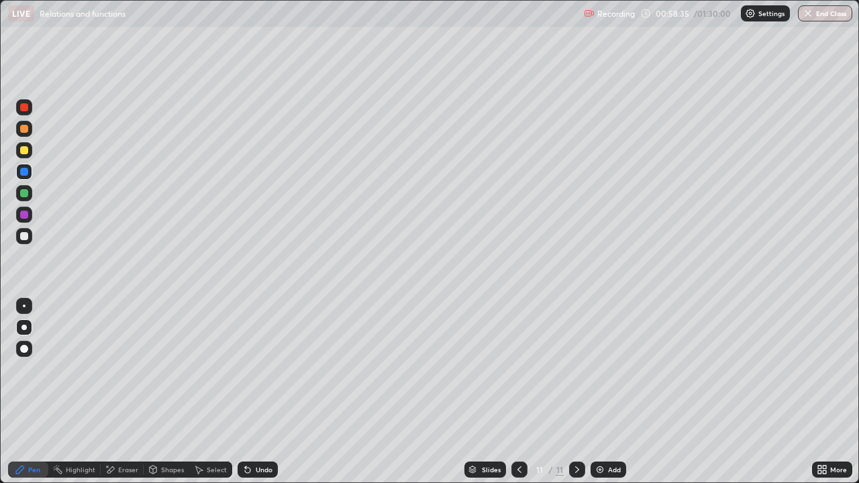
click at [608, 369] on div "Add" at bounding box center [614, 469] width 13 height 7
click at [27, 132] on div at bounding box center [24, 129] width 8 height 8
click at [25, 193] on div at bounding box center [24, 193] width 8 height 8
click at [256, 369] on div "Undo" at bounding box center [257, 469] width 40 height 16
click at [28, 153] on div at bounding box center [24, 150] width 16 height 16
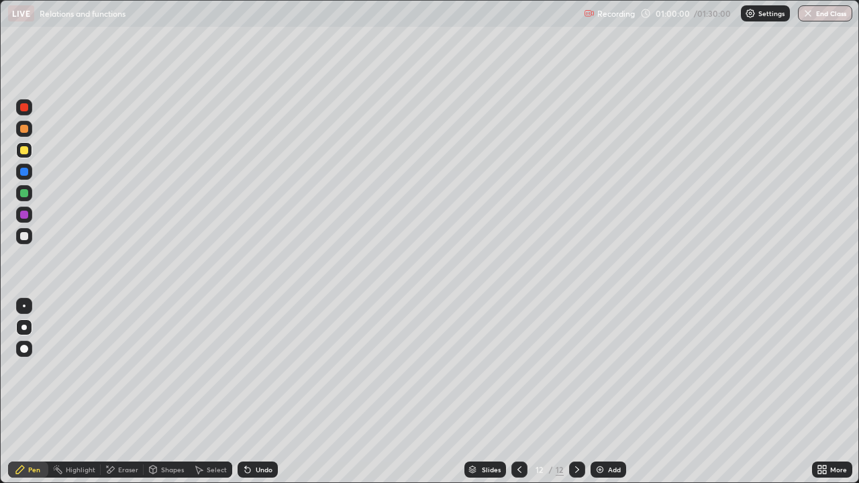
click at [22, 197] on div at bounding box center [24, 193] width 8 height 8
click at [25, 152] on div at bounding box center [24, 150] width 8 height 8
click at [263, 369] on div "Undo" at bounding box center [257, 469] width 40 height 16
click at [25, 193] on div at bounding box center [24, 193] width 8 height 8
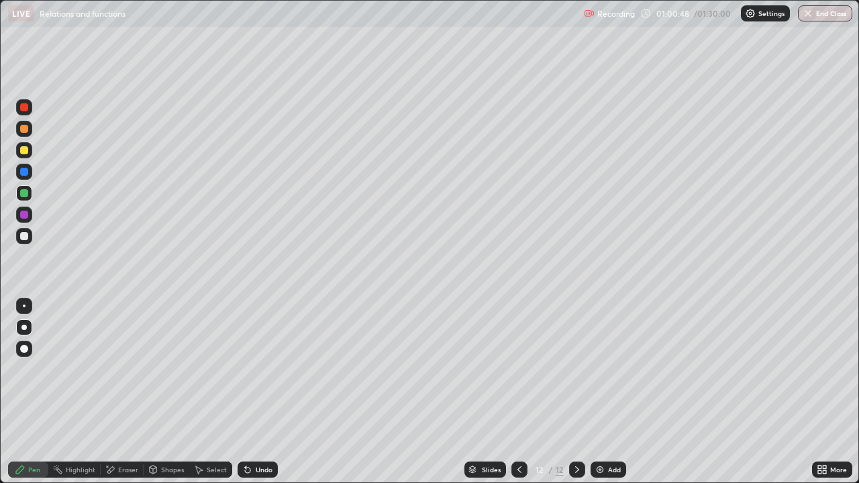
click at [25, 134] on div at bounding box center [24, 129] width 16 height 16
click at [29, 199] on div at bounding box center [24, 193] width 16 height 16
click at [23, 153] on div at bounding box center [24, 150] width 8 height 8
click at [25, 193] on div at bounding box center [24, 193] width 8 height 8
click at [28, 152] on div at bounding box center [24, 150] width 8 height 8
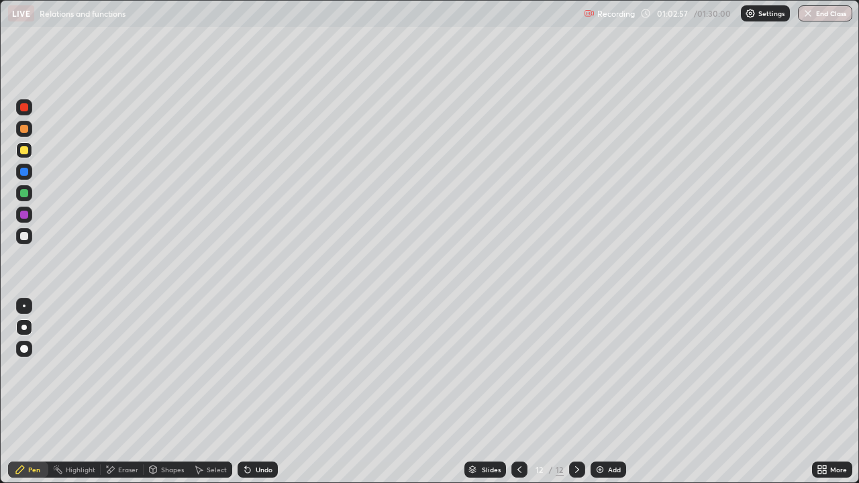
click at [28, 194] on div at bounding box center [24, 193] width 8 height 8
click at [26, 153] on div at bounding box center [24, 150] width 8 height 8
click at [25, 192] on div at bounding box center [24, 193] width 8 height 8
click at [24, 237] on div at bounding box center [24, 236] width 8 height 8
click at [258, 369] on div "Undo" at bounding box center [264, 469] width 17 height 7
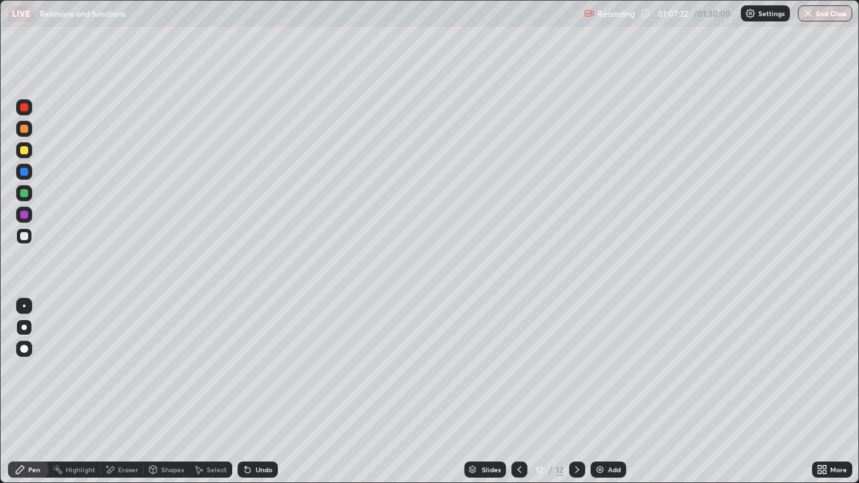
click at [262, 369] on div "Undo" at bounding box center [264, 469] width 17 height 7
click at [261, 369] on div "Undo" at bounding box center [264, 469] width 17 height 7
click at [259, 369] on div "Undo" at bounding box center [257, 469] width 40 height 16
click at [264, 369] on div "Undo" at bounding box center [257, 469] width 40 height 16
click at [268, 369] on div "Undo" at bounding box center [264, 469] width 17 height 7
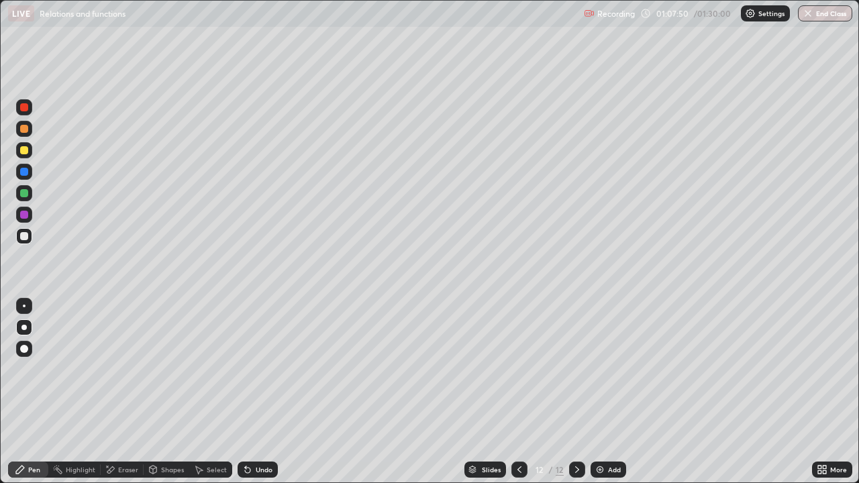
click at [270, 369] on div "Undo" at bounding box center [264, 469] width 17 height 7
click at [266, 369] on div "Undo" at bounding box center [264, 469] width 17 height 7
click at [264, 369] on div "Undo" at bounding box center [264, 469] width 17 height 7
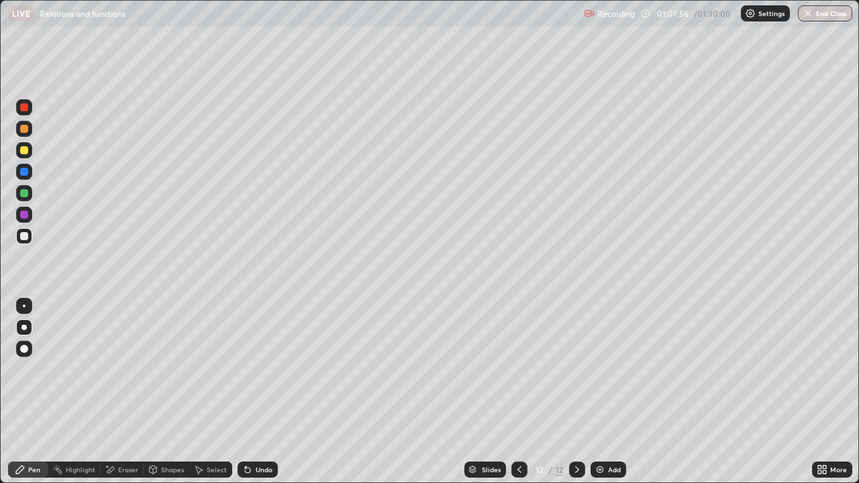
click at [261, 369] on div "Undo" at bounding box center [264, 469] width 17 height 7
click at [258, 369] on div "Undo" at bounding box center [257, 469] width 40 height 16
click at [268, 369] on div "Undo" at bounding box center [264, 469] width 17 height 7
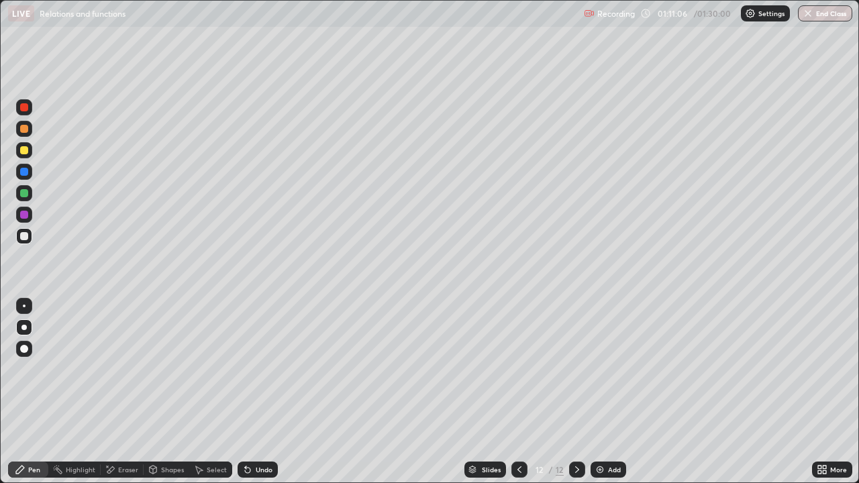
click at [606, 369] on div "Add" at bounding box center [608, 469] width 36 height 16
click at [27, 192] on div at bounding box center [24, 193] width 8 height 8
click at [23, 172] on div at bounding box center [24, 172] width 8 height 8
click at [268, 369] on div "Undo" at bounding box center [257, 469] width 40 height 16
click at [518, 369] on icon at bounding box center [519, 469] width 11 height 11
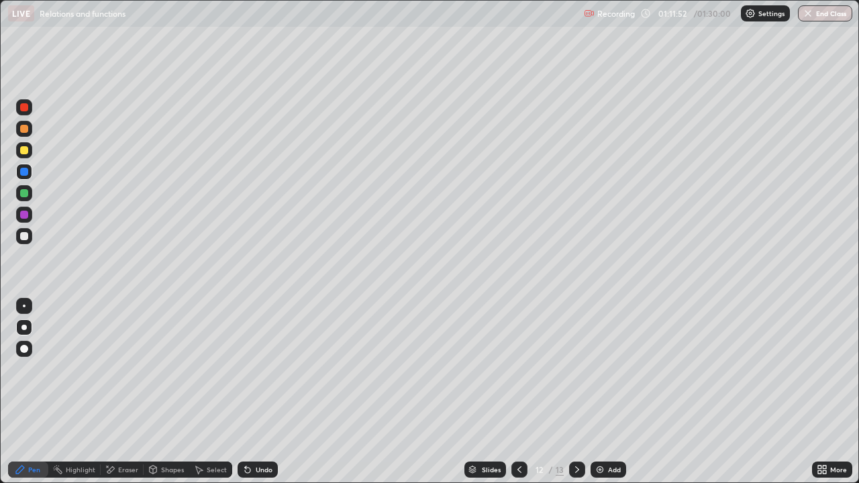
click at [576, 369] on icon at bounding box center [576, 469] width 11 height 11
click at [122, 369] on div "Eraser" at bounding box center [128, 469] width 20 height 7
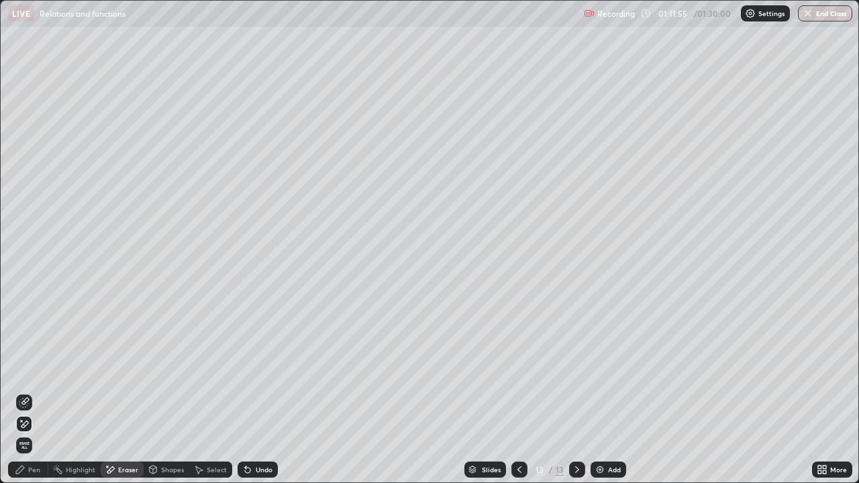
click at [28, 369] on div "Pen" at bounding box center [28, 469] width 40 height 16
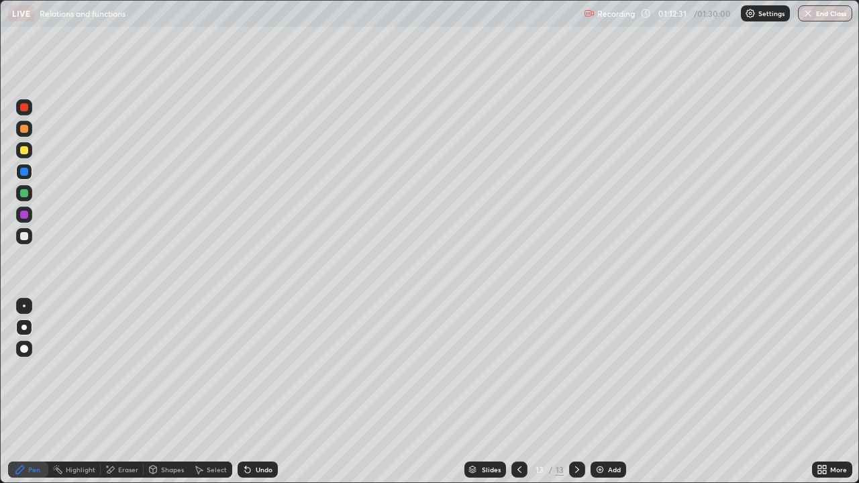
click at [264, 369] on div "Undo" at bounding box center [264, 469] width 17 height 7
click at [260, 369] on div "Undo" at bounding box center [264, 469] width 17 height 7
click at [262, 369] on div "Undo" at bounding box center [264, 469] width 17 height 7
click at [270, 369] on div "Undo" at bounding box center [257, 469] width 40 height 16
click at [516, 369] on icon at bounding box center [519, 469] width 11 height 11
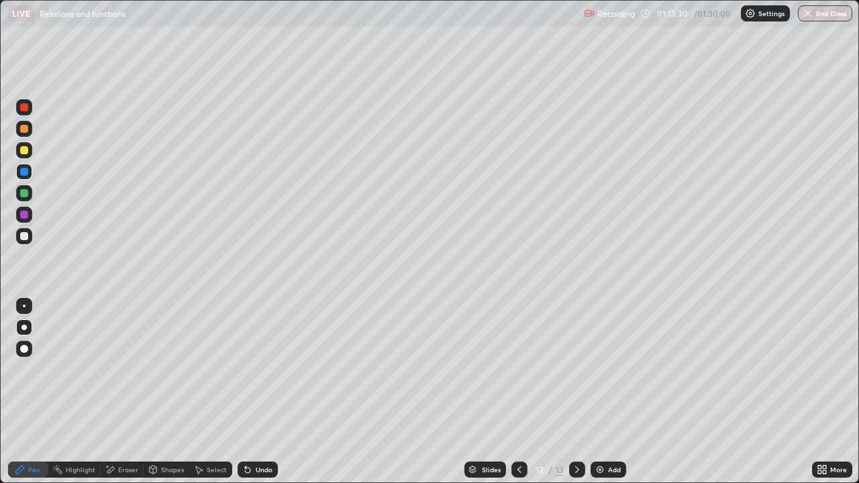
click at [25, 215] on div at bounding box center [24, 215] width 8 height 8
click at [267, 369] on div "Undo" at bounding box center [264, 469] width 17 height 7
click at [268, 369] on div "Undo" at bounding box center [264, 469] width 17 height 7
click at [272, 369] on div "Undo" at bounding box center [257, 469] width 40 height 16
click at [809, 18] on img "button" at bounding box center [807, 13] width 11 height 11
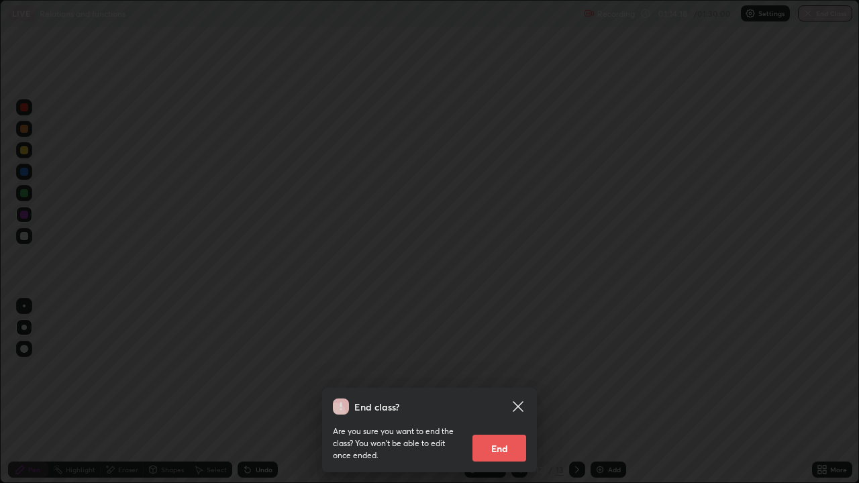
click at [521, 369] on button "End" at bounding box center [499, 448] width 54 height 27
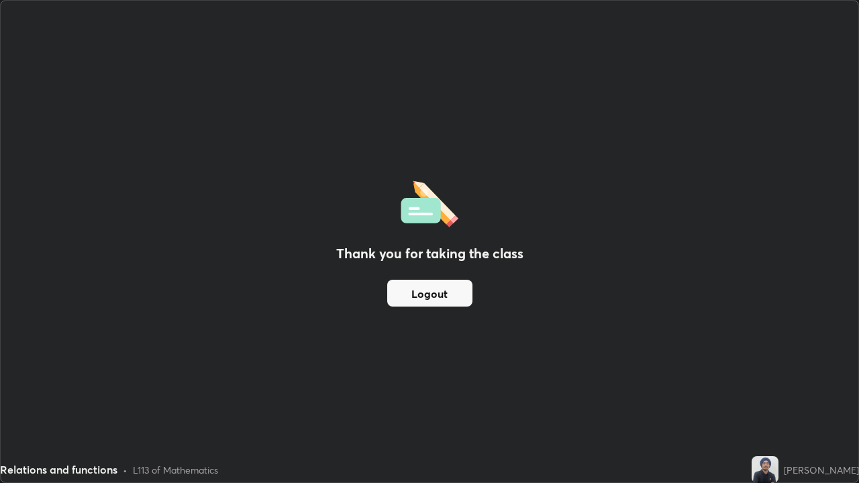
click at [436, 294] on button "Logout" at bounding box center [429, 293] width 85 height 27
